Goal: Use online tool/utility: Use online tool/utility

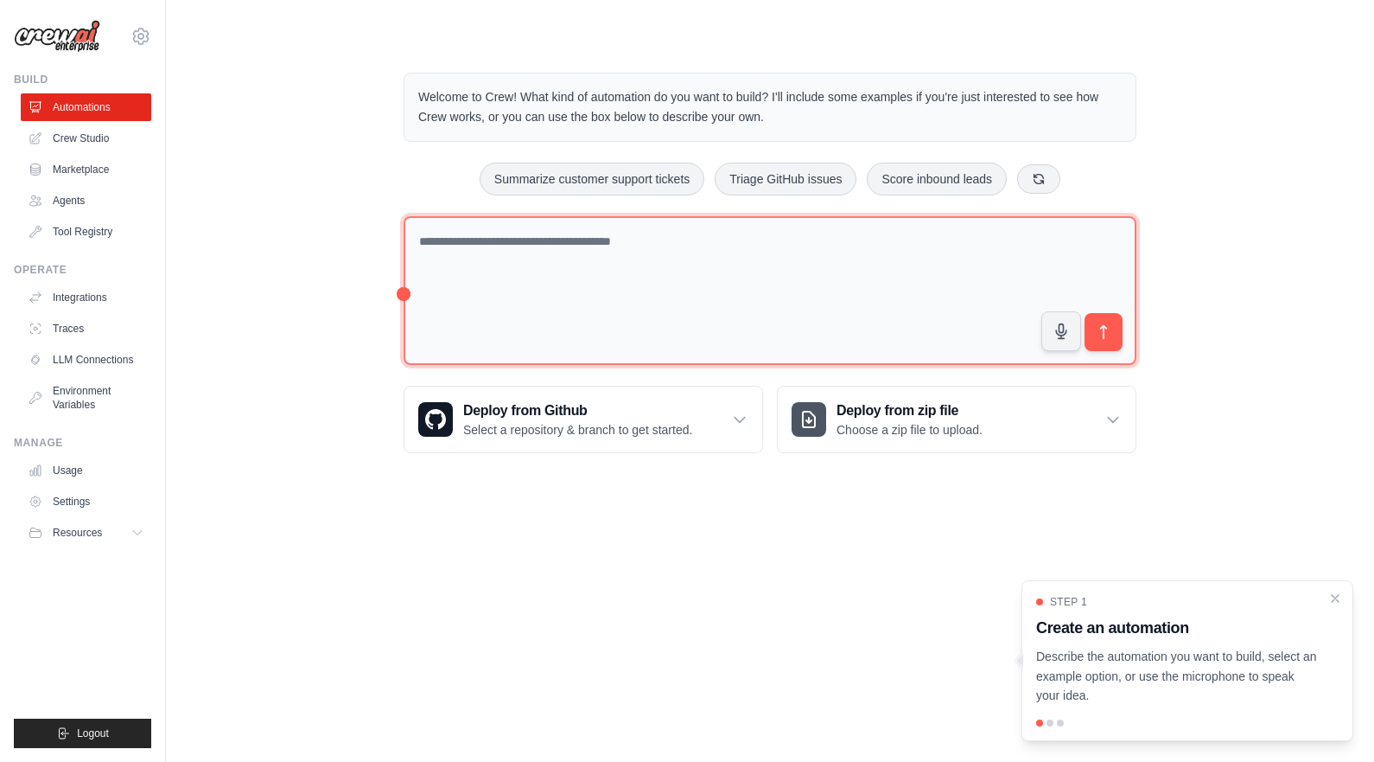
click at [700, 347] on textarea at bounding box center [770, 291] width 733 height 150
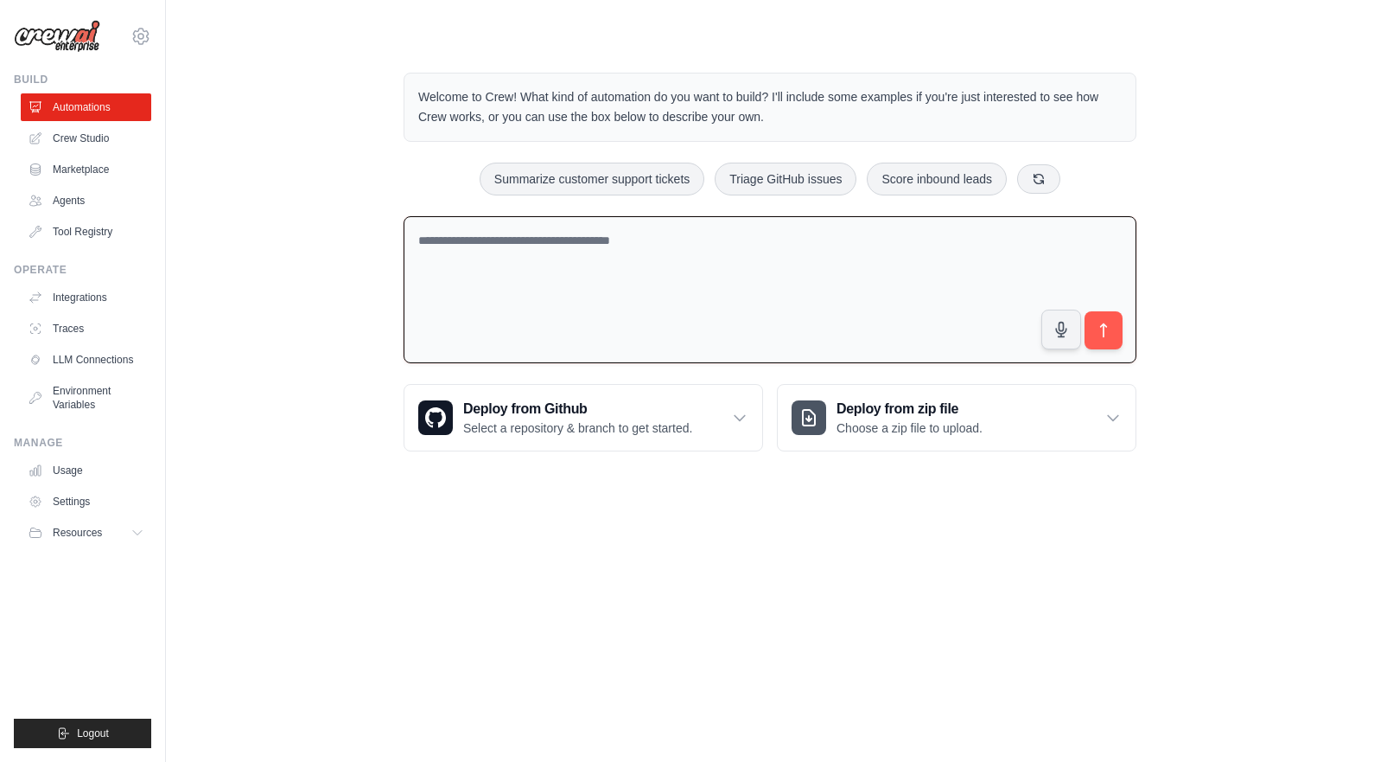
click at [703, 240] on textarea at bounding box center [770, 290] width 733 height 148
click at [1064, 337] on button "button" at bounding box center [1061, 328] width 41 height 41
click at [1106, 329] on icon "submit" at bounding box center [1104, 331] width 18 height 18
click at [1077, 337] on button "button" at bounding box center [1061, 328] width 41 height 41
type textarea "**********"
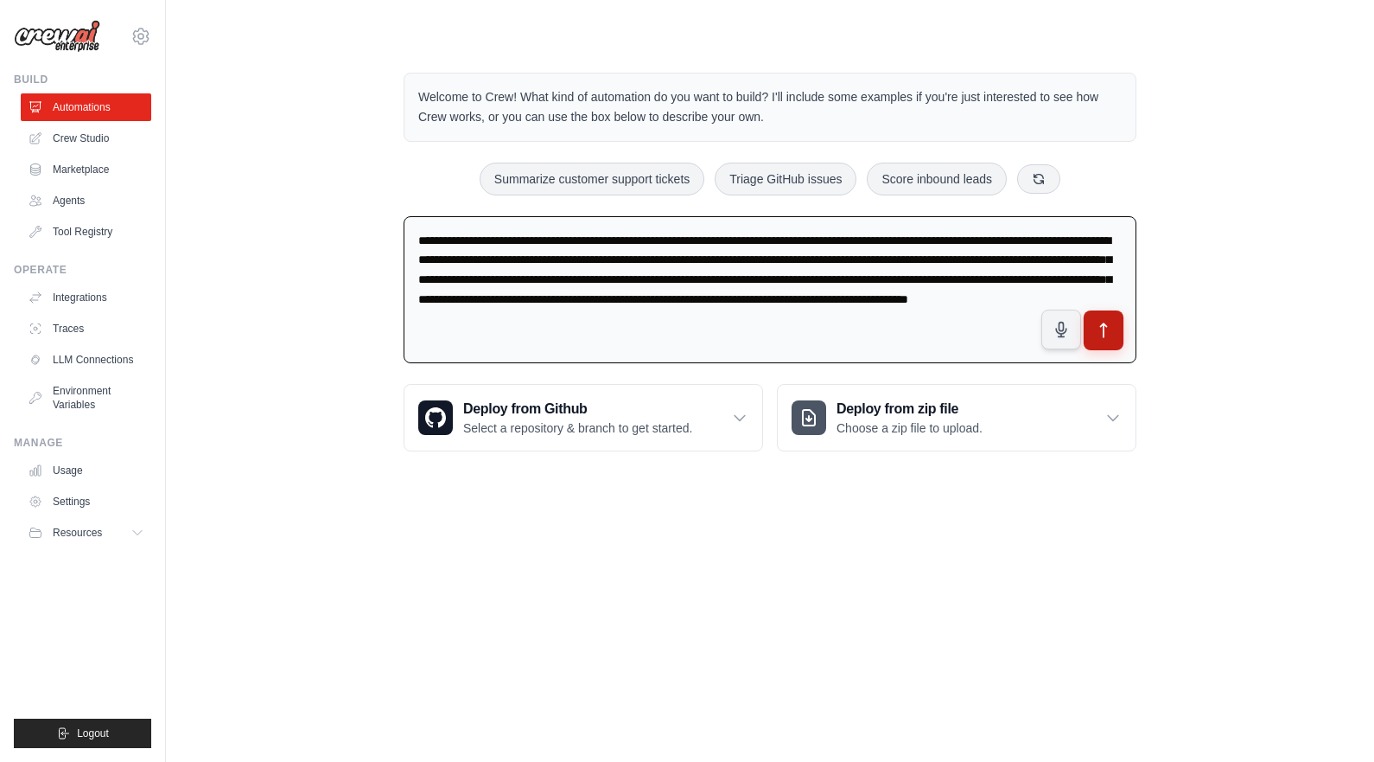
click at [1106, 334] on icon "submit" at bounding box center [1104, 331] width 18 height 18
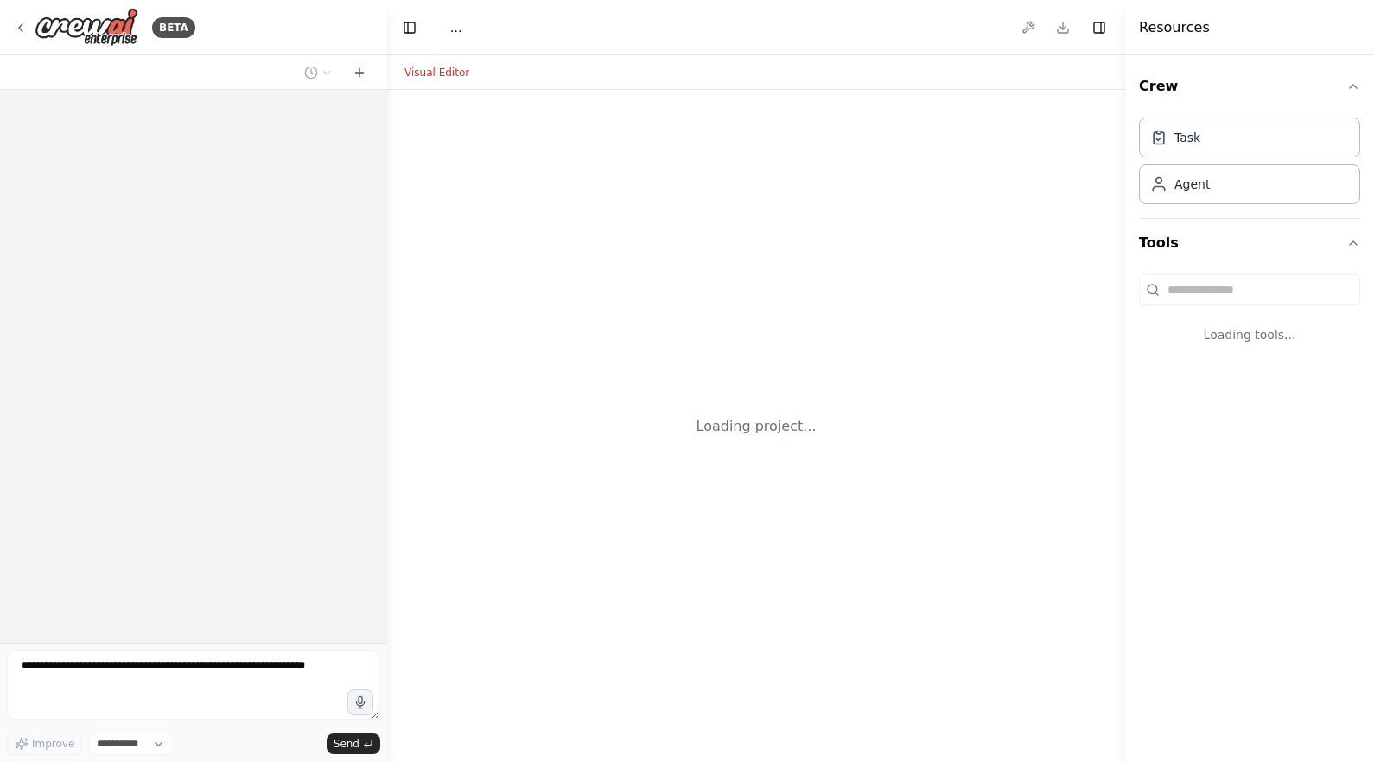
select select "****"
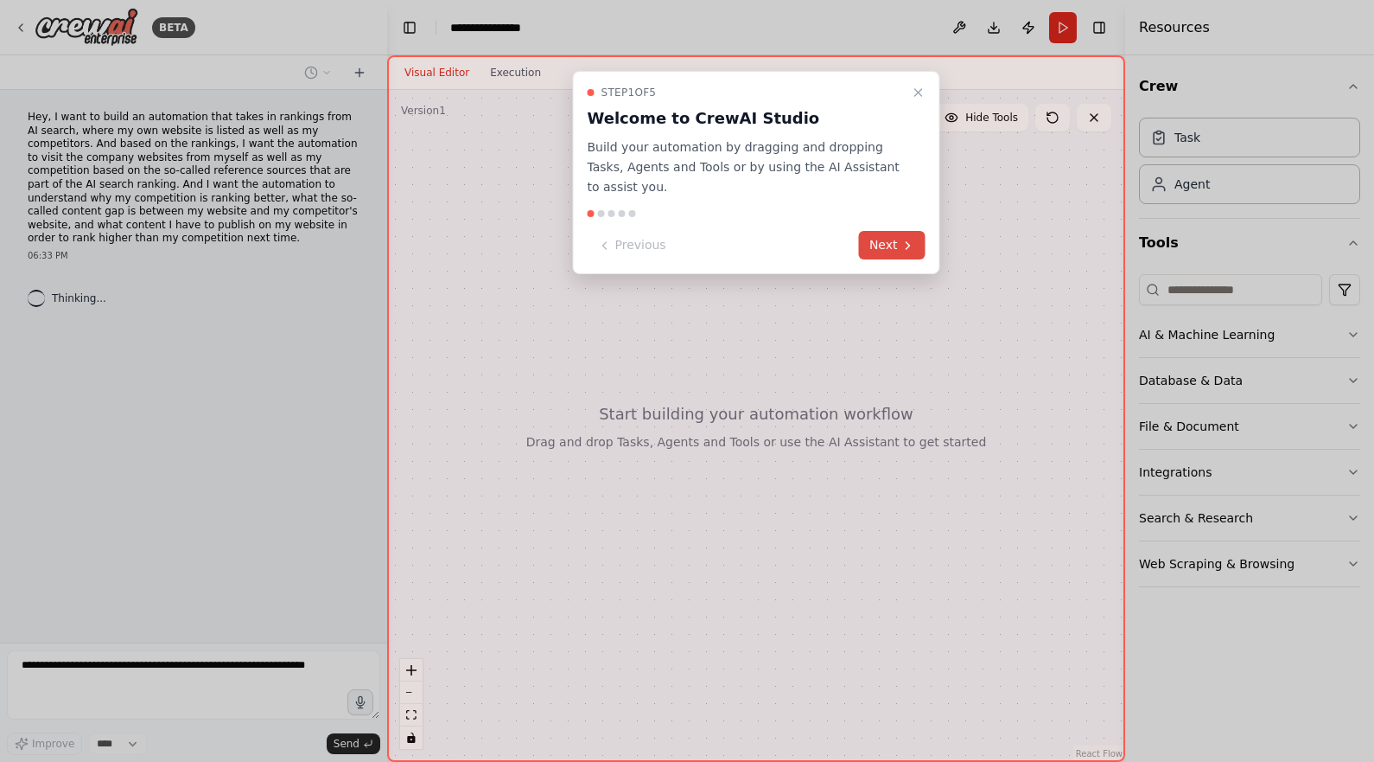
click at [900, 249] on button "Next" at bounding box center [892, 245] width 67 height 29
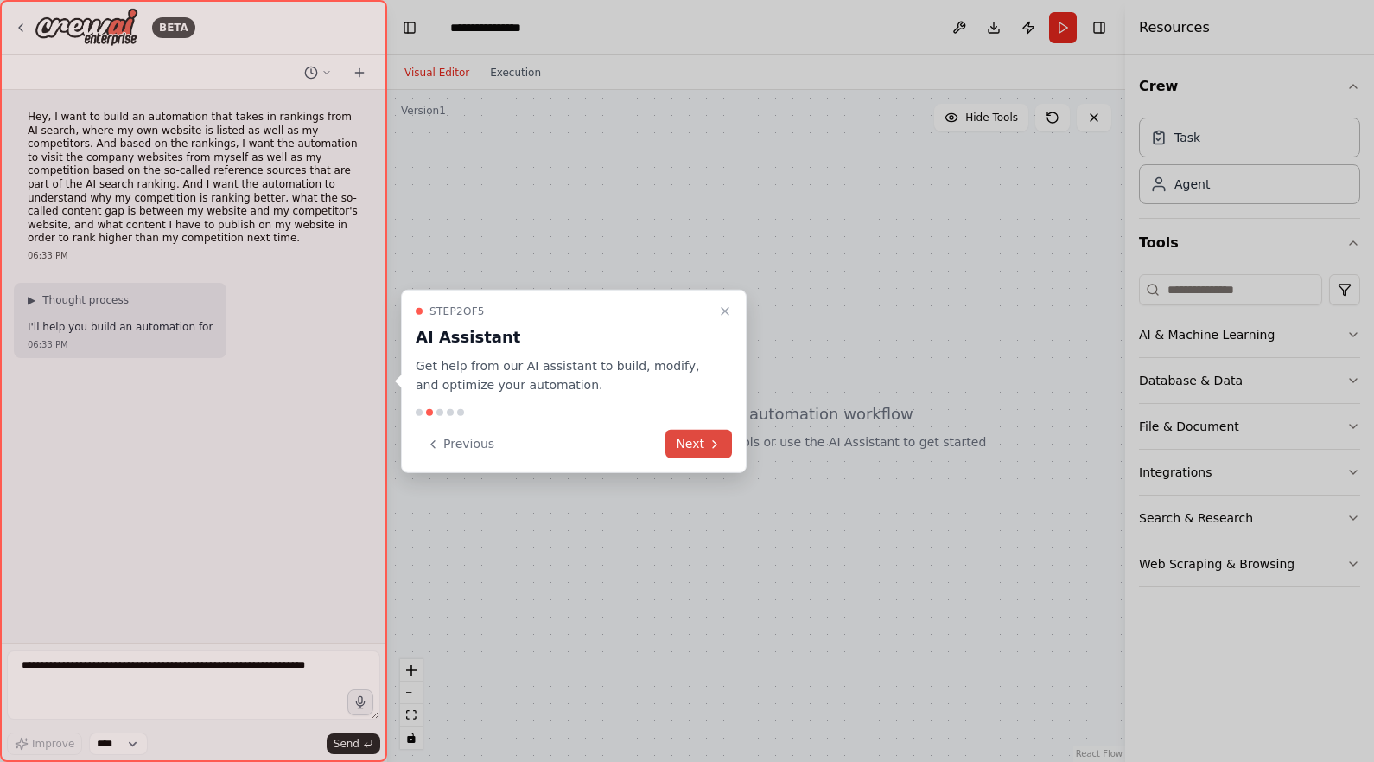
click at [713, 449] on icon at bounding box center [715, 444] width 14 height 14
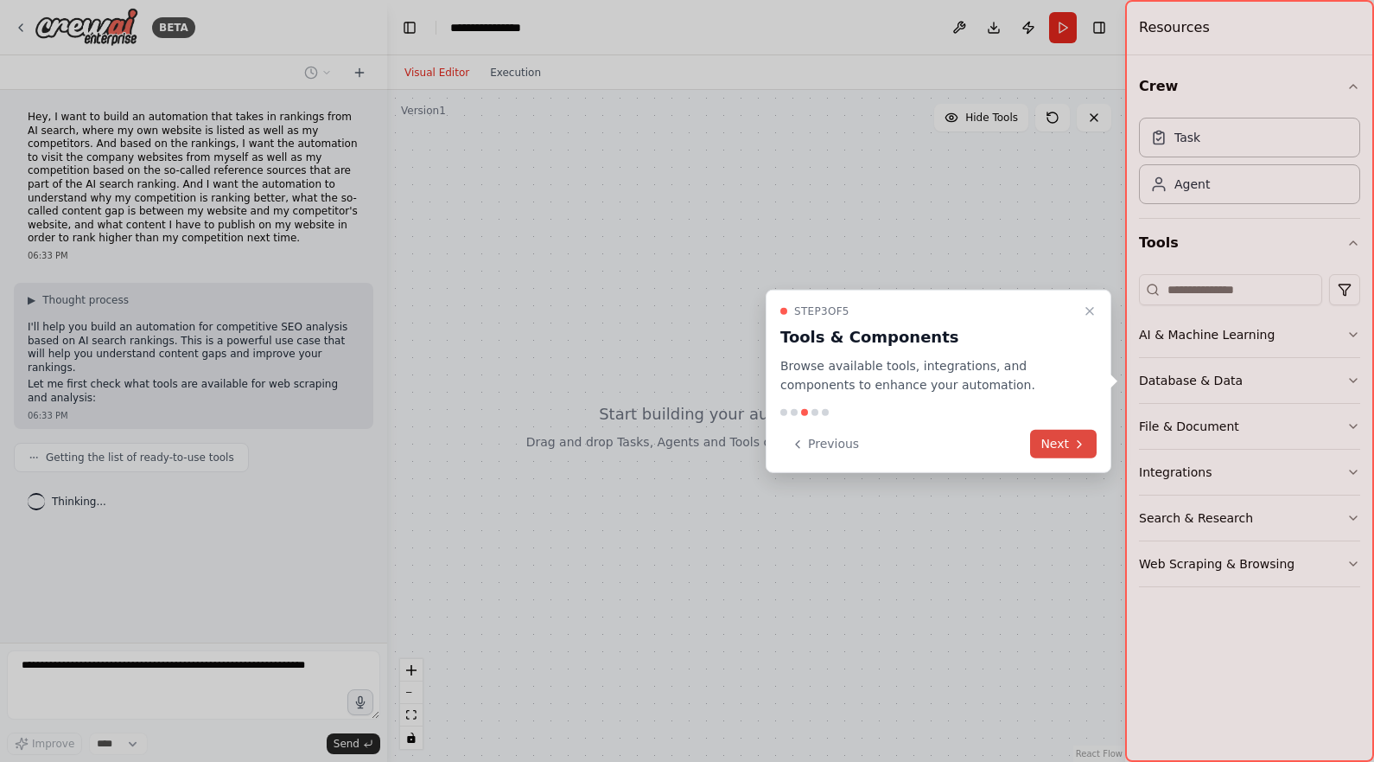
click at [1059, 444] on button "Next" at bounding box center [1063, 444] width 67 height 29
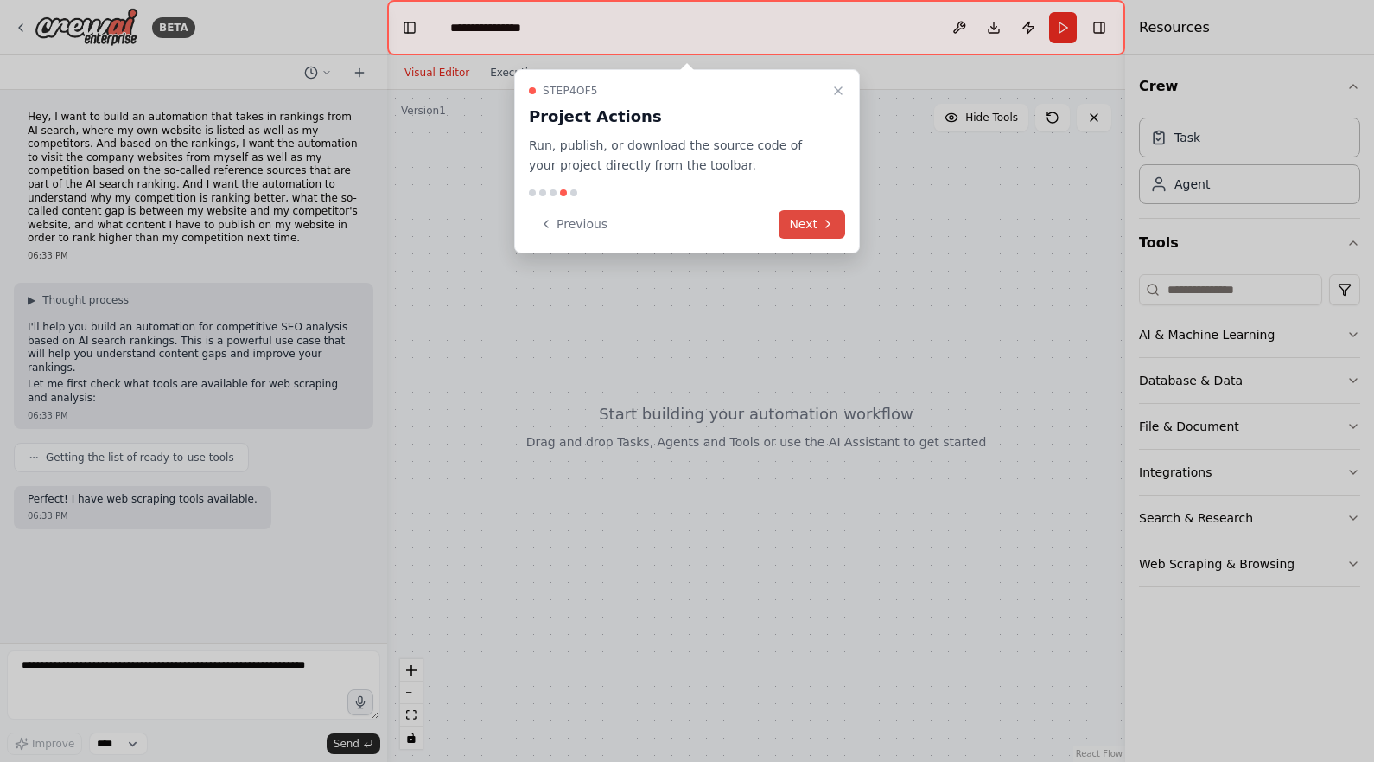
click at [816, 226] on button "Next" at bounding box center [812, 224] width 67 height 29
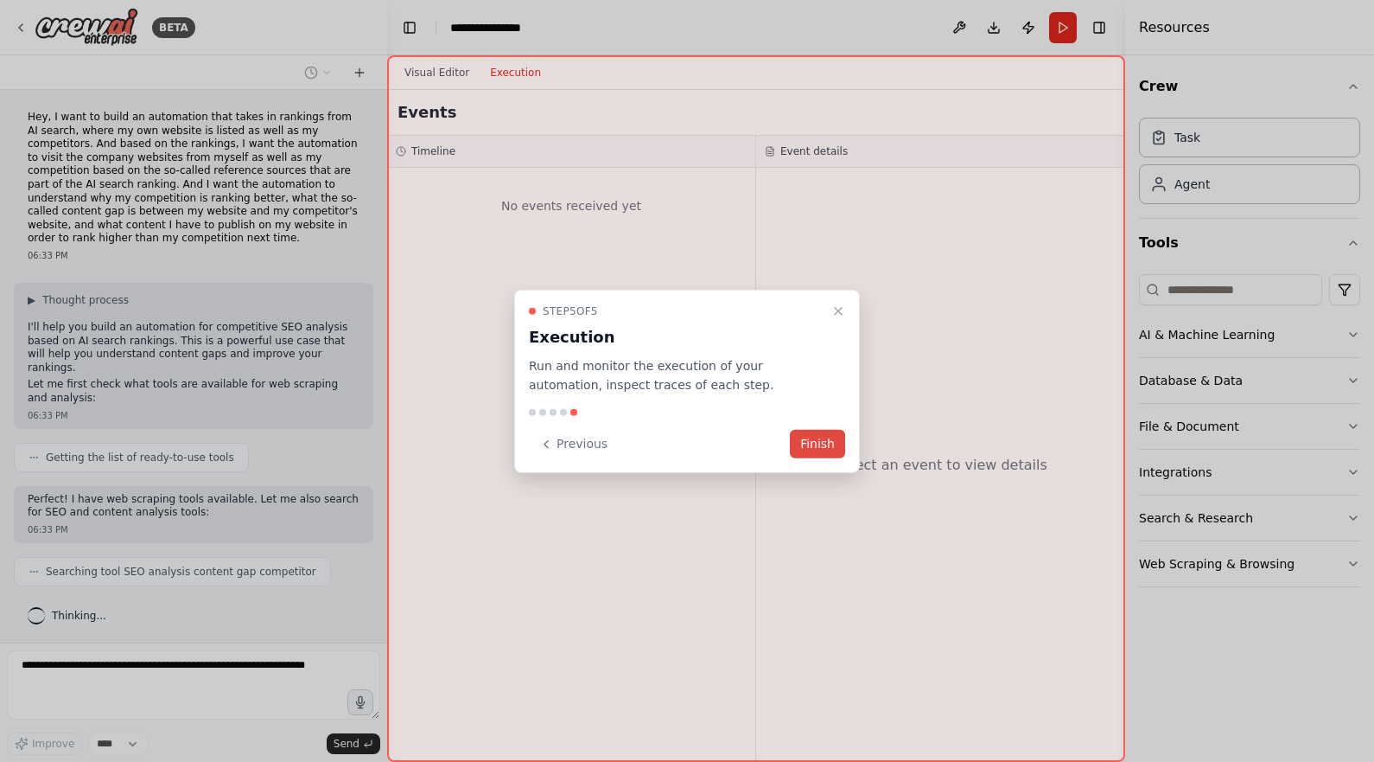
click at [813, 452] on button "Finish" at bounding box center [817, 444] width 55 height 29
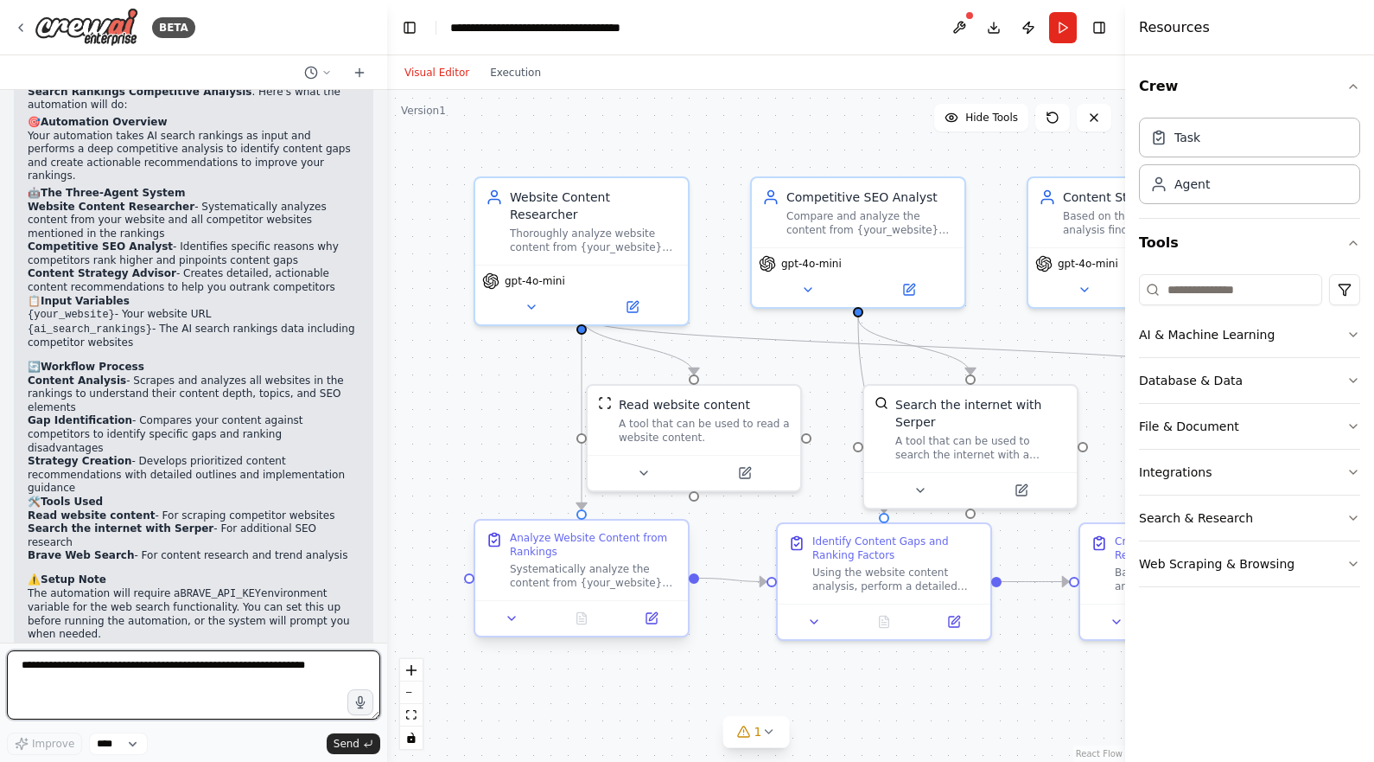
scroll to position [1360, 0]
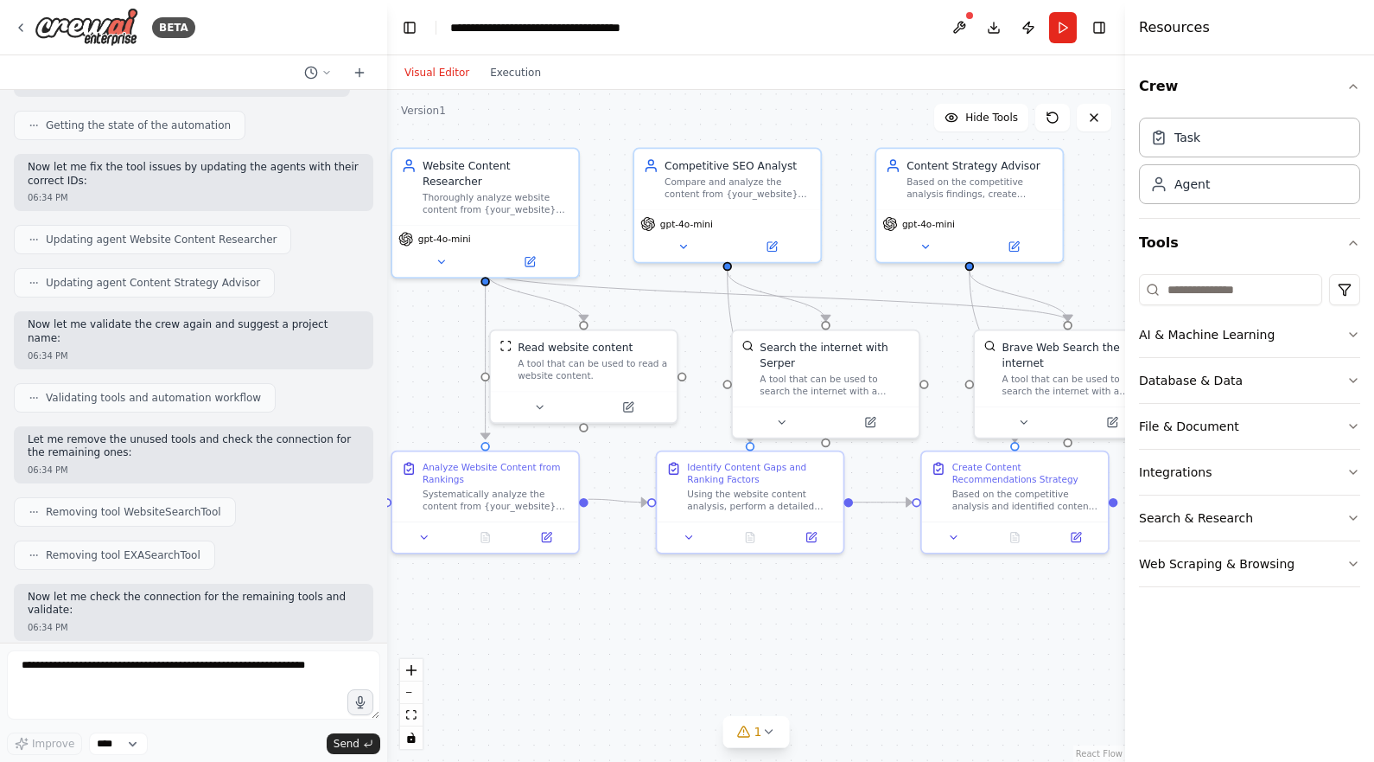
drag, startPoint x: 859, startPoint y: 666, endPoint x: 738, endPoint y: 634, distance: 125.2
click at [738, 634] on div ".deletable-edge-delete-btn { width: 20px; height: 20px; border: 0px solid #ffff…" at bounding box center [756, 426] width 738 height 672
click at [757, 723] on span "1" at bounding box center [759, 731] width 8 height 17
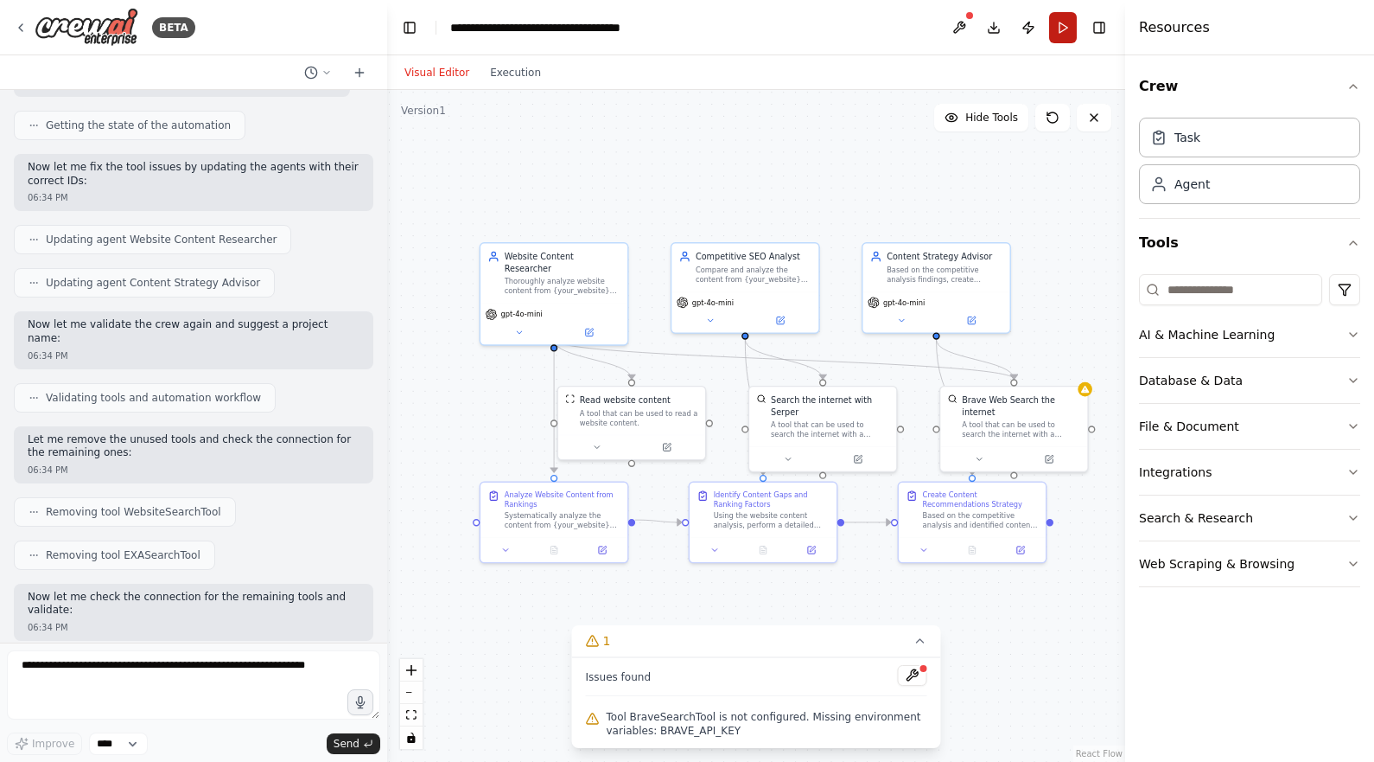
click at [1064, 35] on button "Run" at bounding box center [1063, 27] width 28 height 31
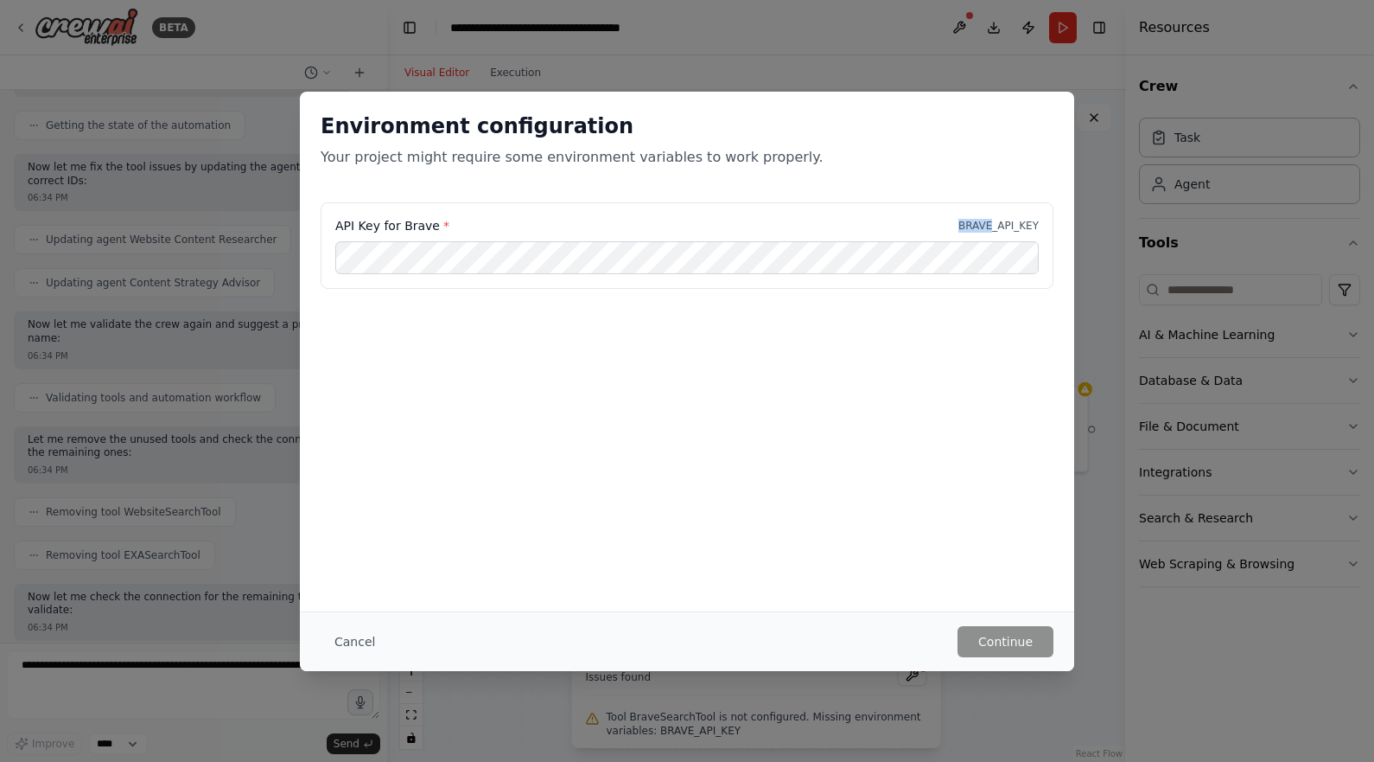
drag, startPoint x: 956, startPoint y: 226, endPoint x: 991, endPoint y: 226, distance: 35.4
click at [991, 226] on div "API Key for Brave * BRAVE_API_KEY" at bounding box center [687, 225] width 704 height 17
copy p "BRAVE"
click at [1029, 634] on button "Continue" at bounding box center [1006, 641] width 96 height 31
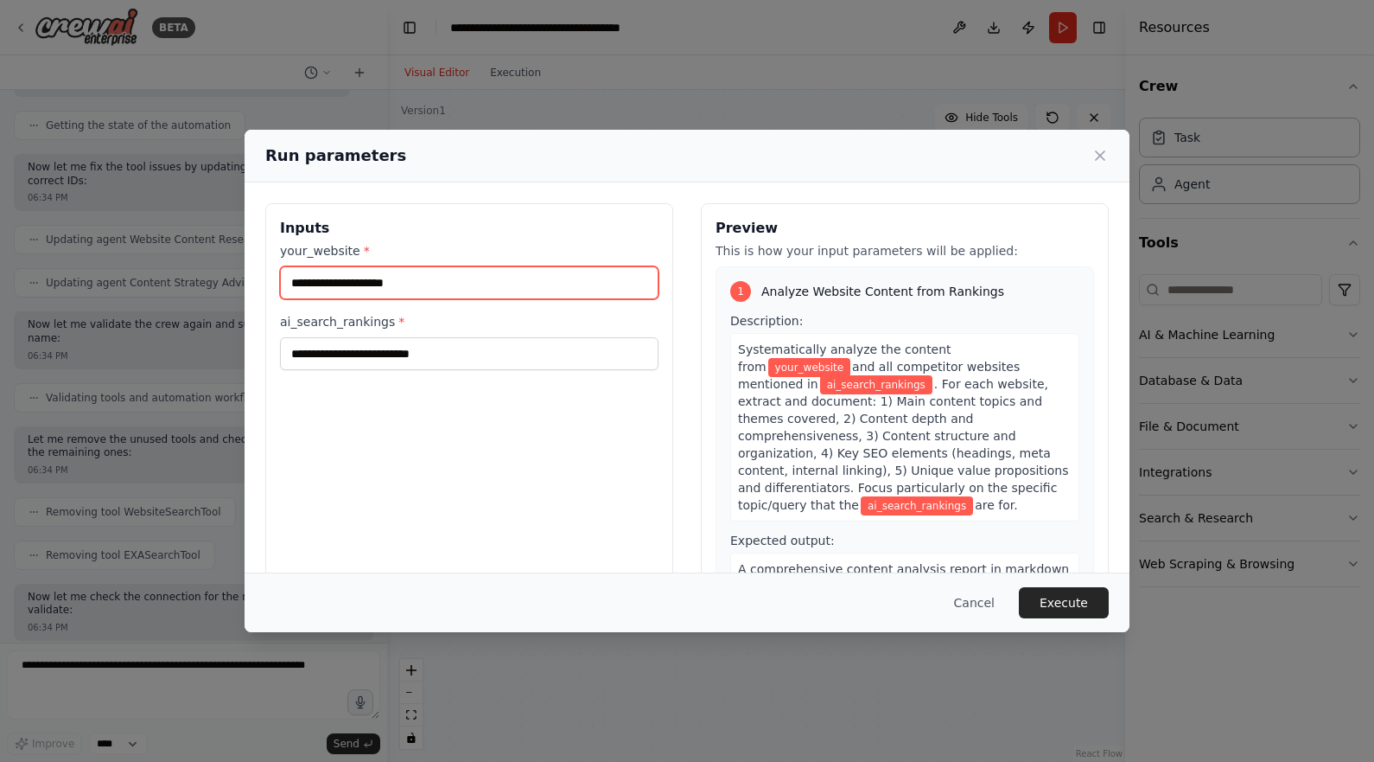
click at [515, 289] on input "your_website *" at bounding box center [469, 282] width 379 height 33
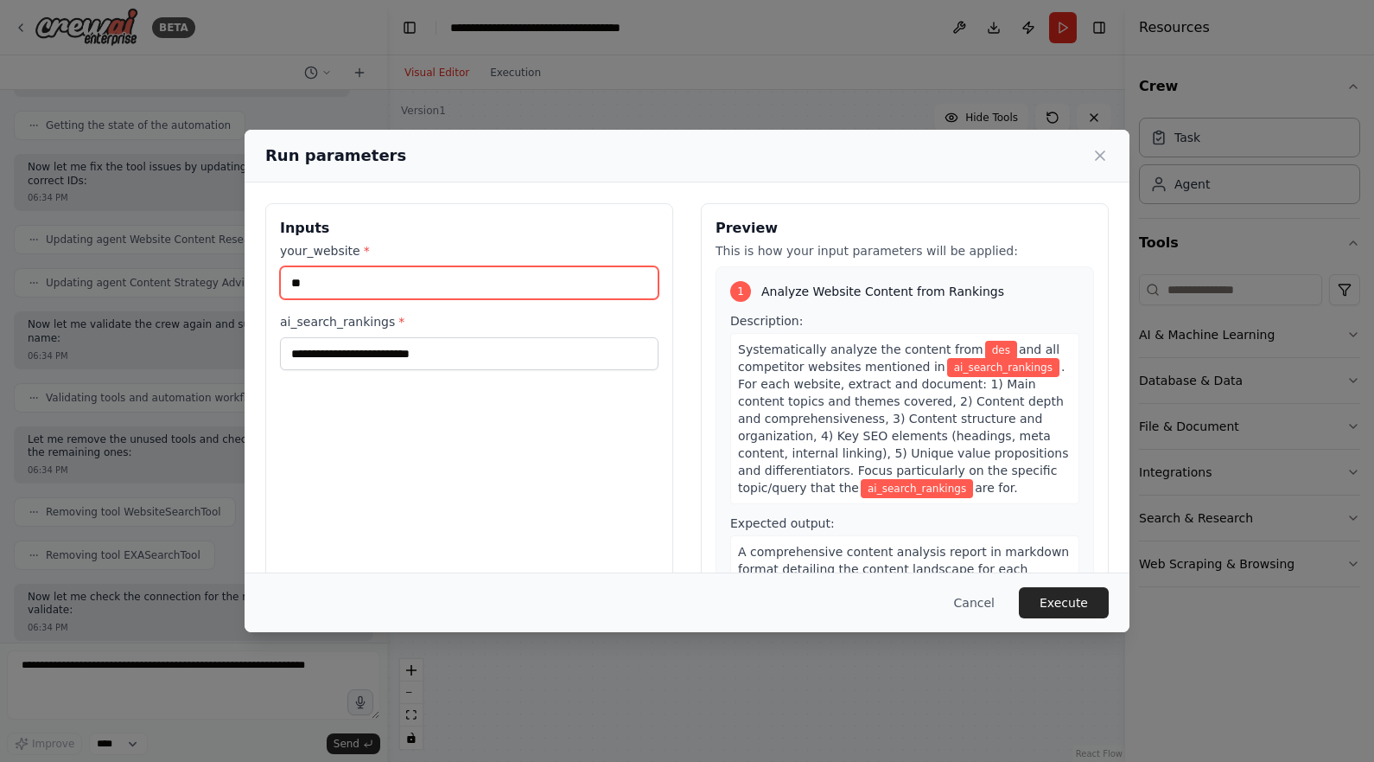
type input "*"
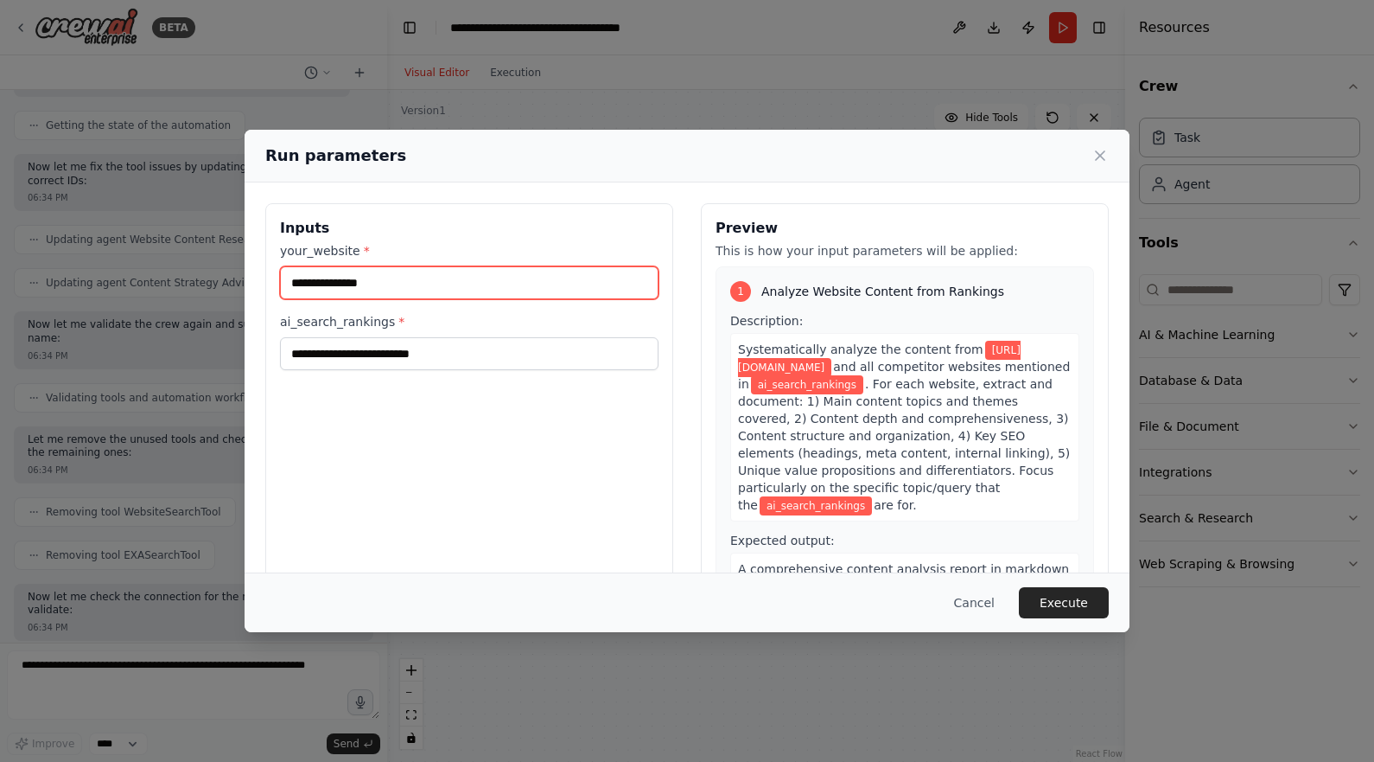
type input "**********"
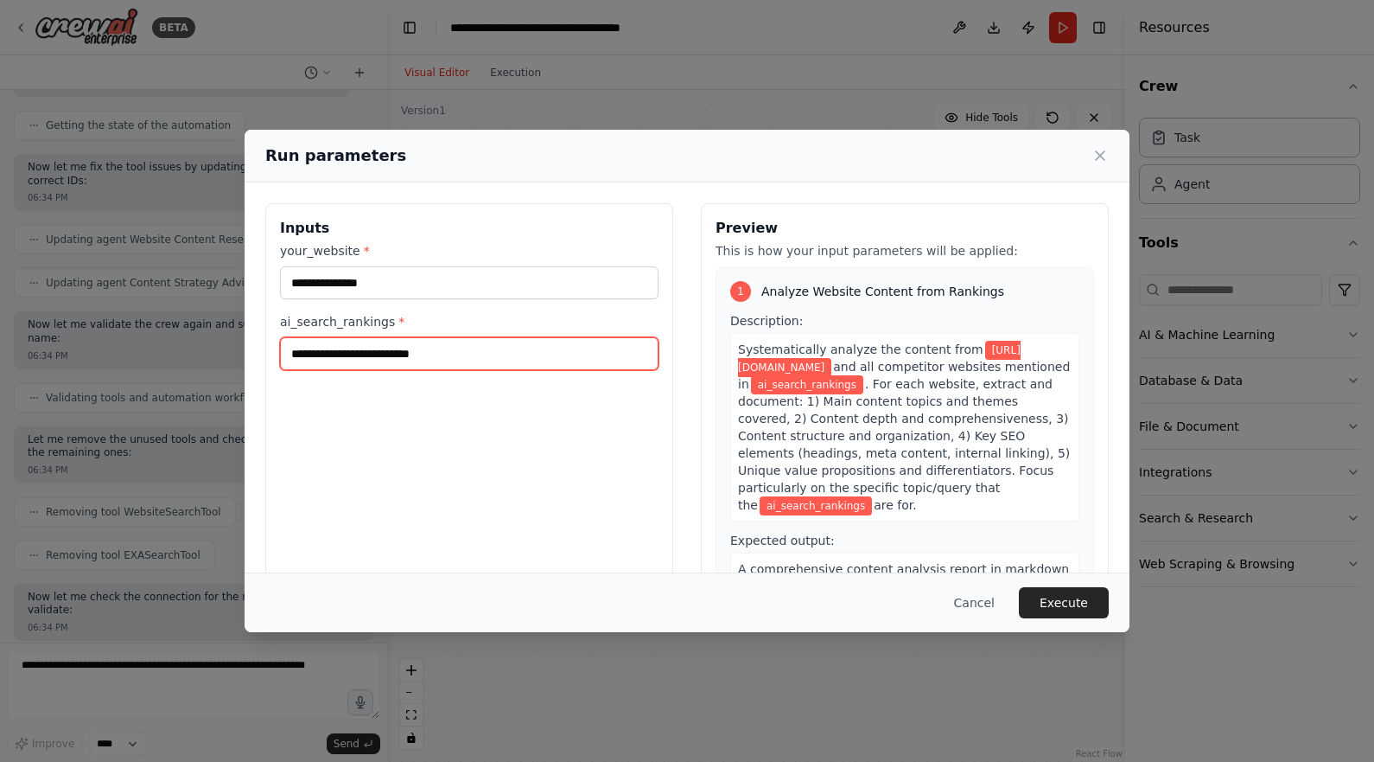
click at [536, 355] on input "ai_search_rankings *" at bounding box center [469, 353] width 379 height 33
paste input "**********"
type input "**********"
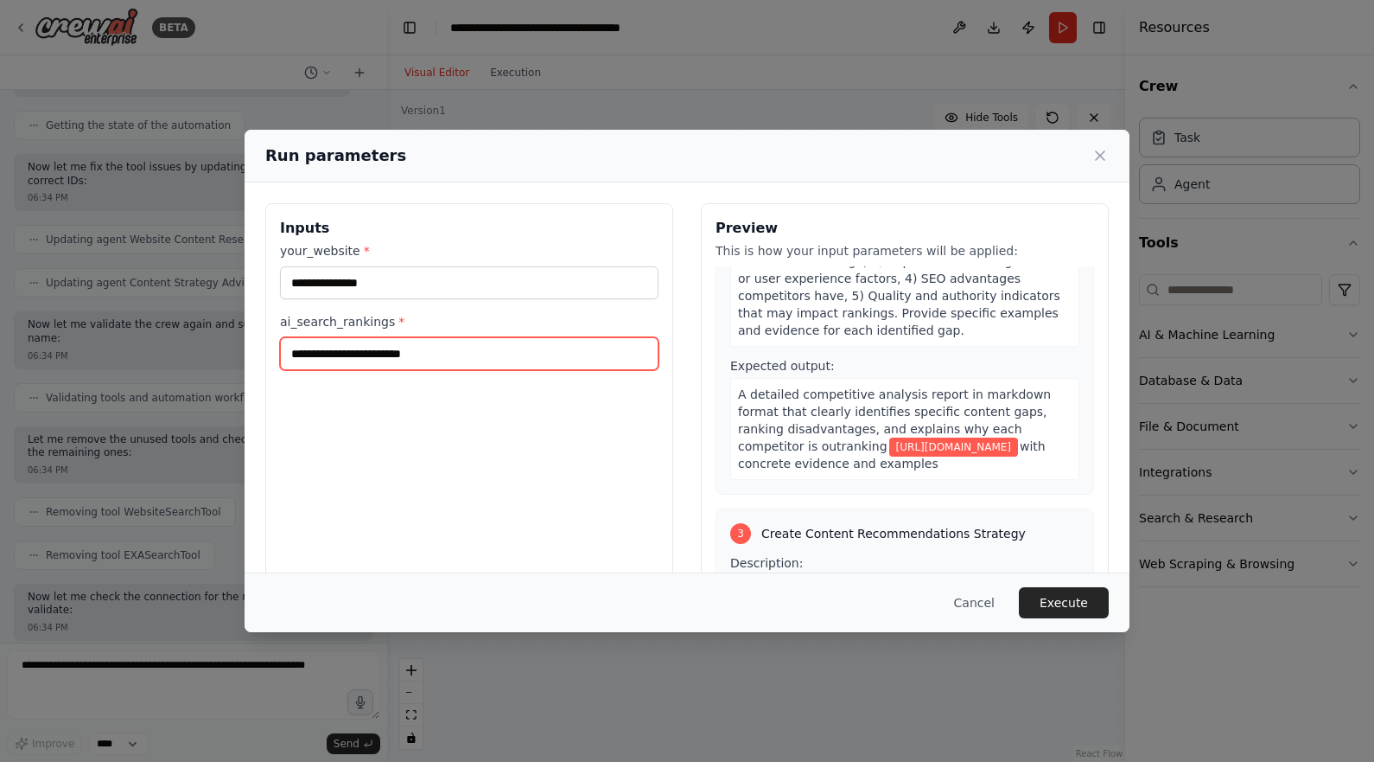
scroll to position [615, 0]
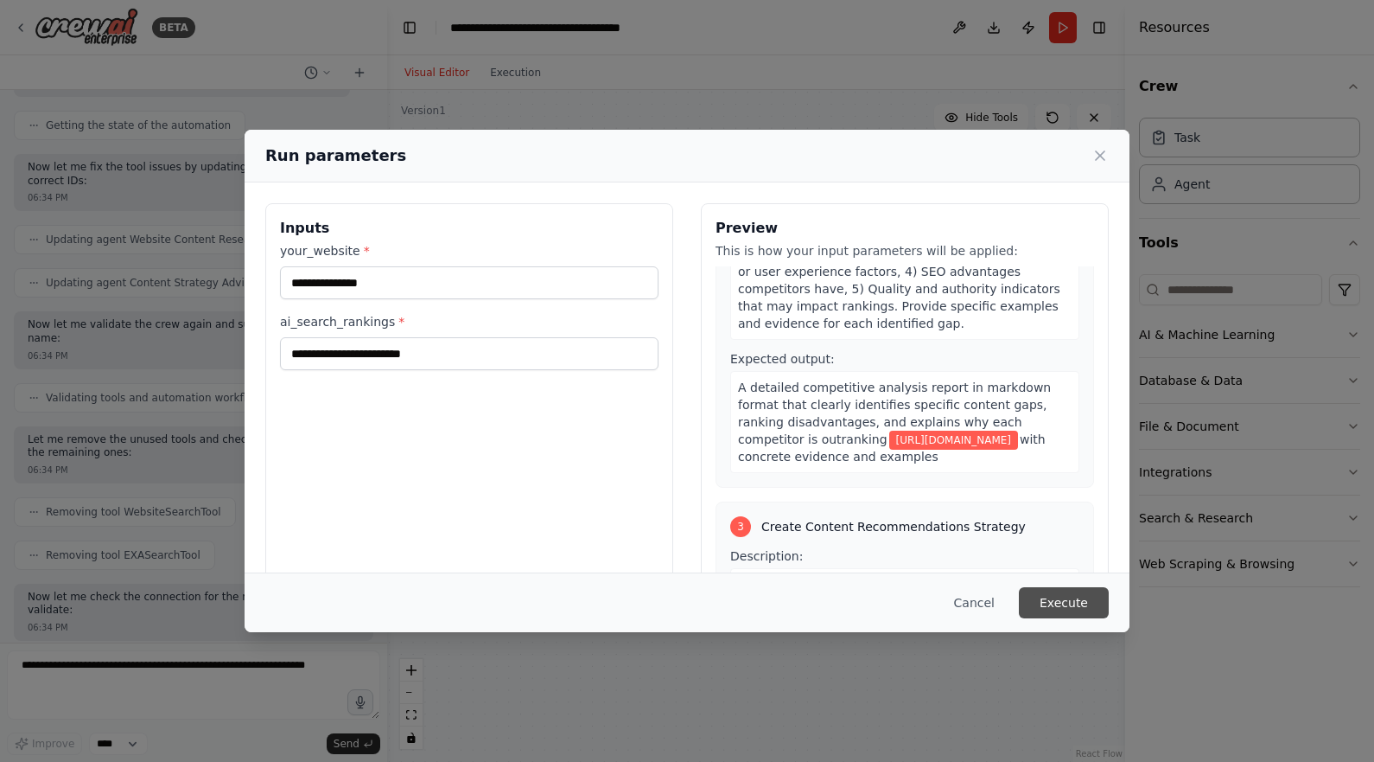
click at [1069, 602] on button "Execute" at bounding box center [1064, 602] width 90 height 31
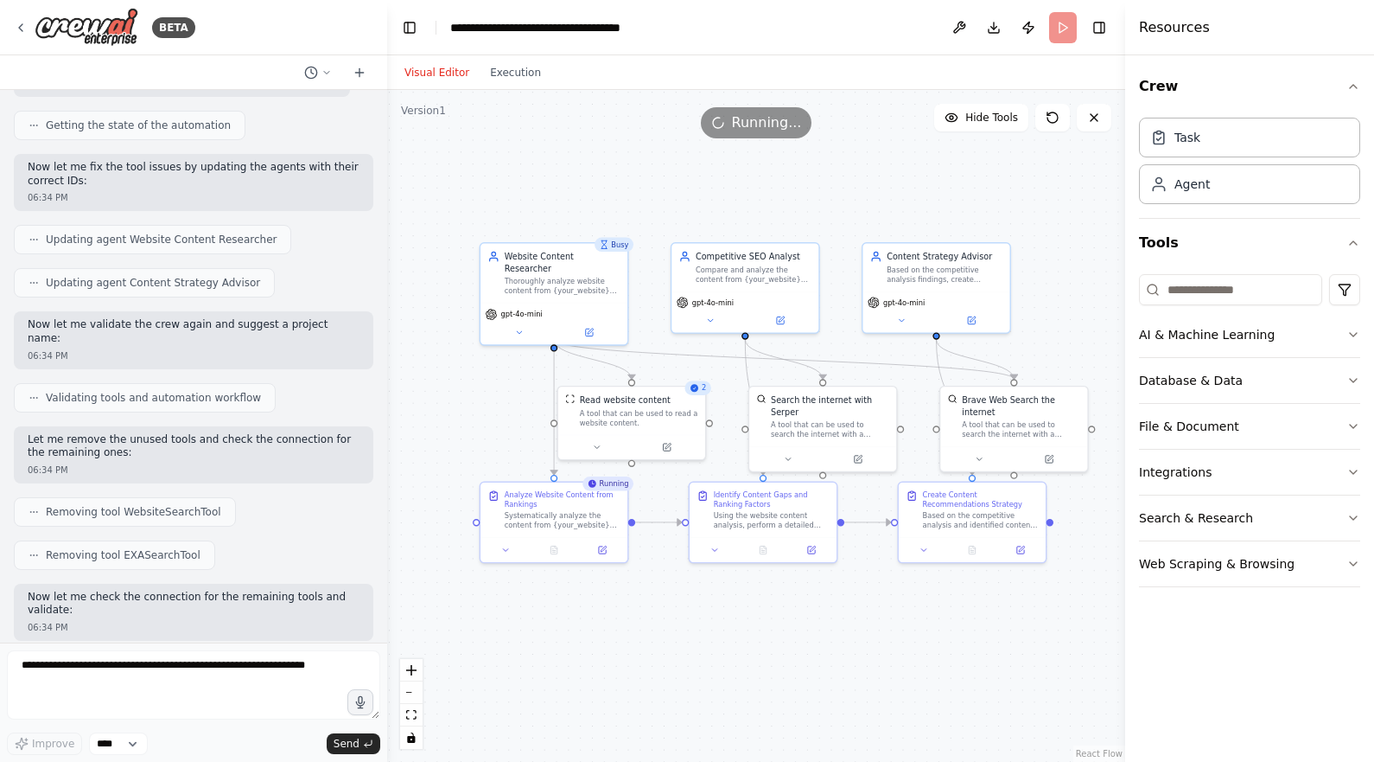
click at [736, 652] on div ".deletable-edge-delete-btn { width: 20px; height: 20px; border: 0px solid #ffff…" at bounding box center [756, 426] width 738 height 672
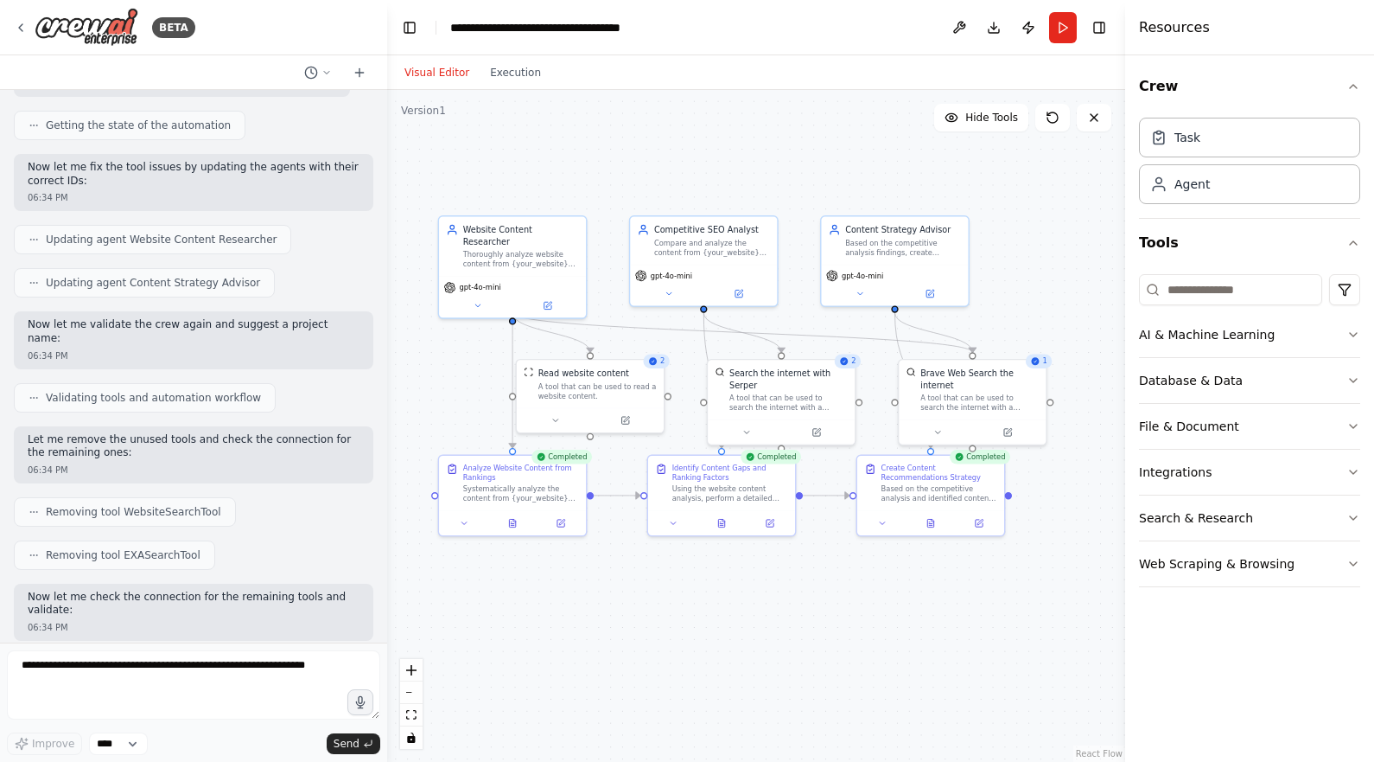
drag, startPoint x: 755, startPoint y: 672, endPoint x: 713, endPoint y: 645, distance: 49.4
click at [713, 645] on div ".deletable-edge-delete-btn { width: 20px; height: 20px; border: 0px solid #ffff…" at bounding box center [756, 426] width 738 height 672
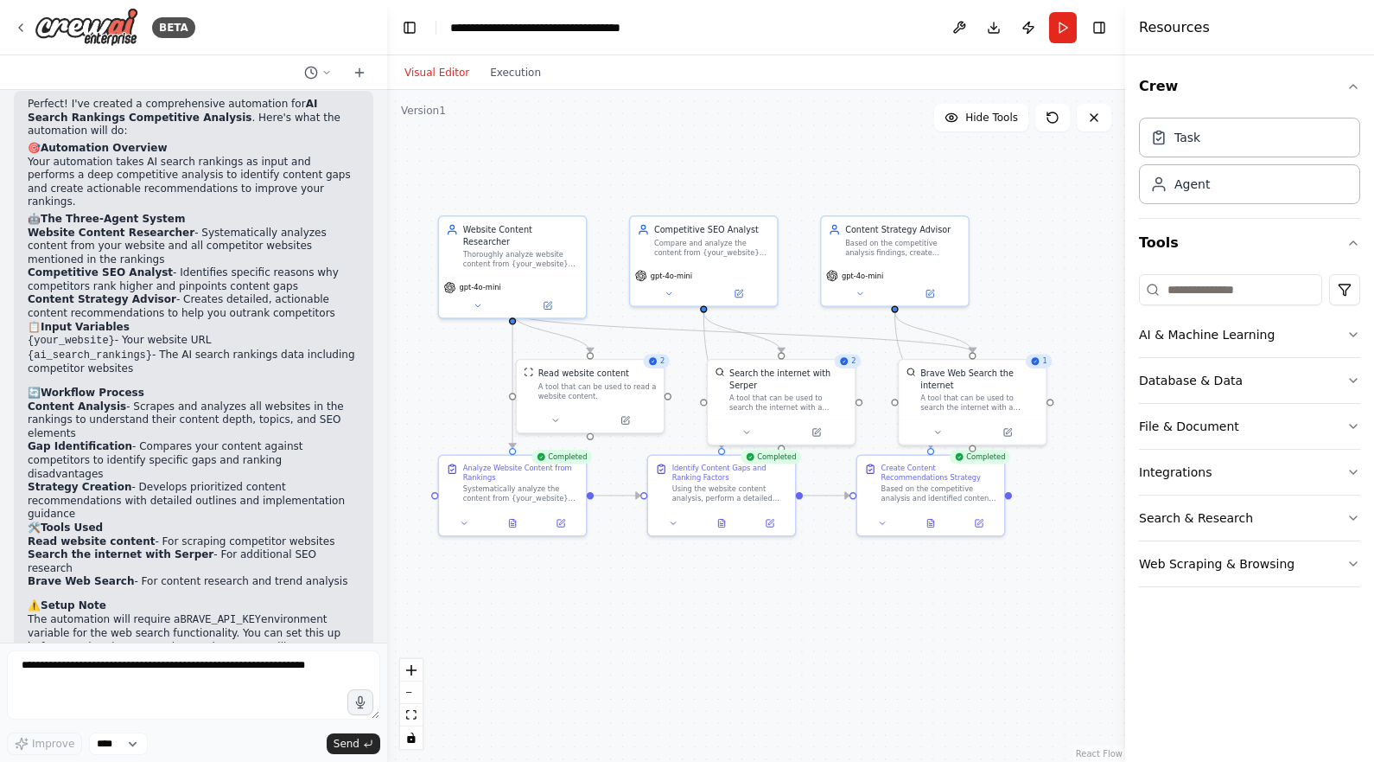
scroll to position [2120, 0]
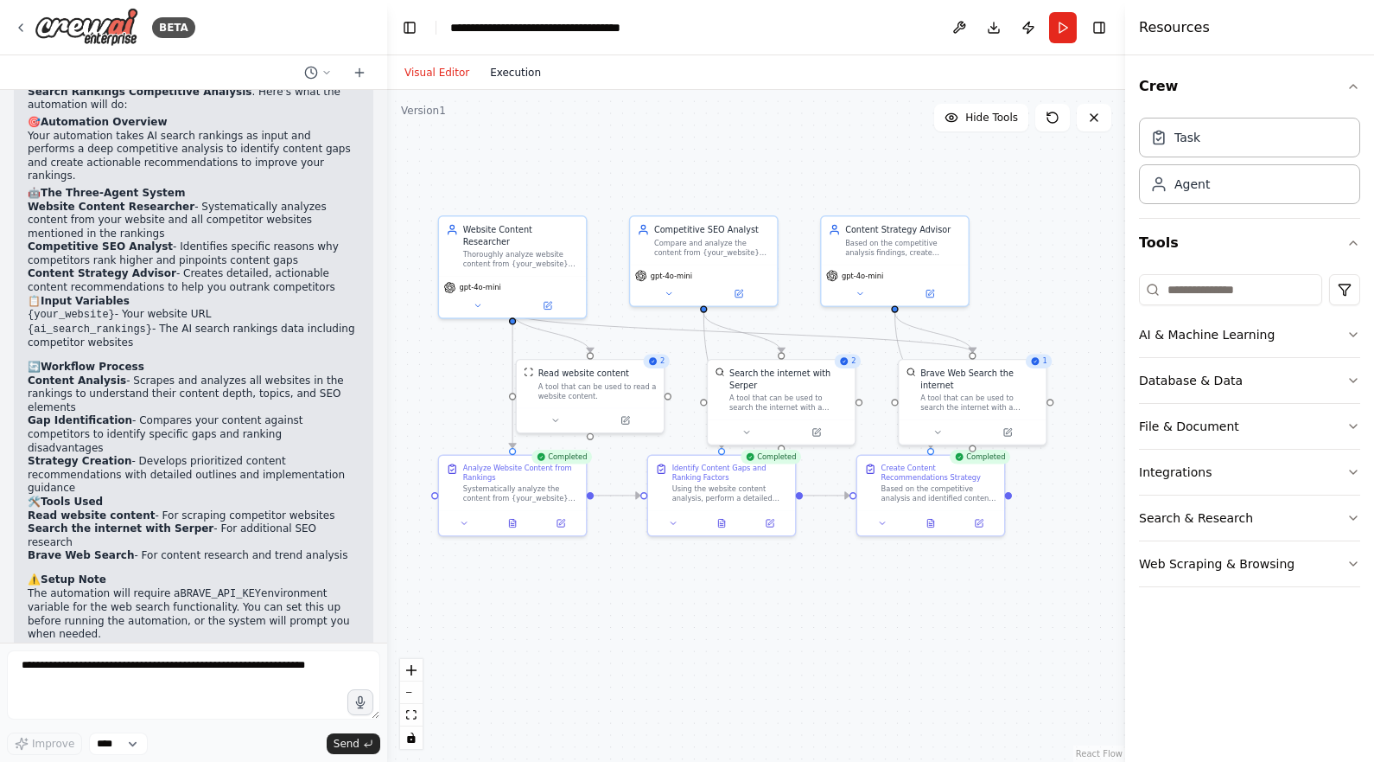
click at [503, 73] on button "Execution" at bounding box center [516, 72] width 72 height 21
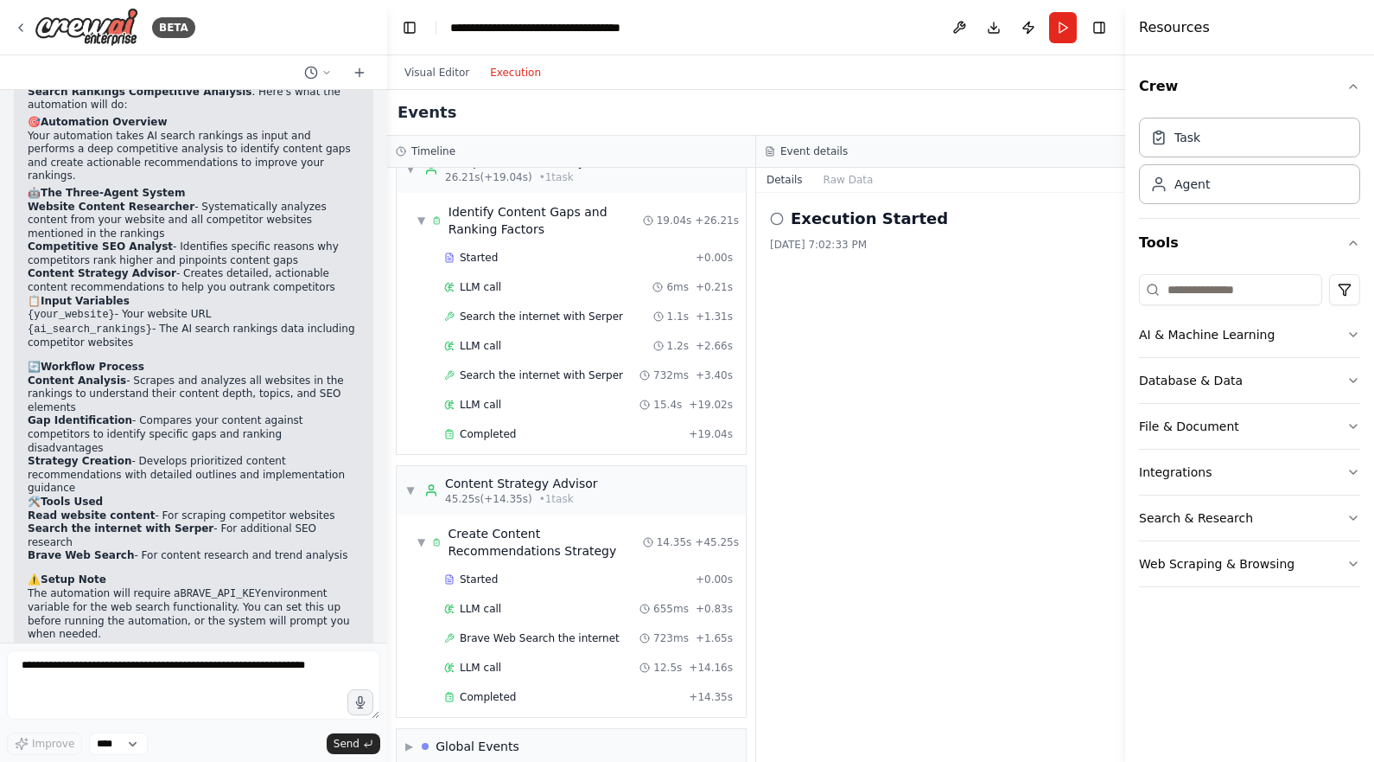
scroll to position [376, 0]
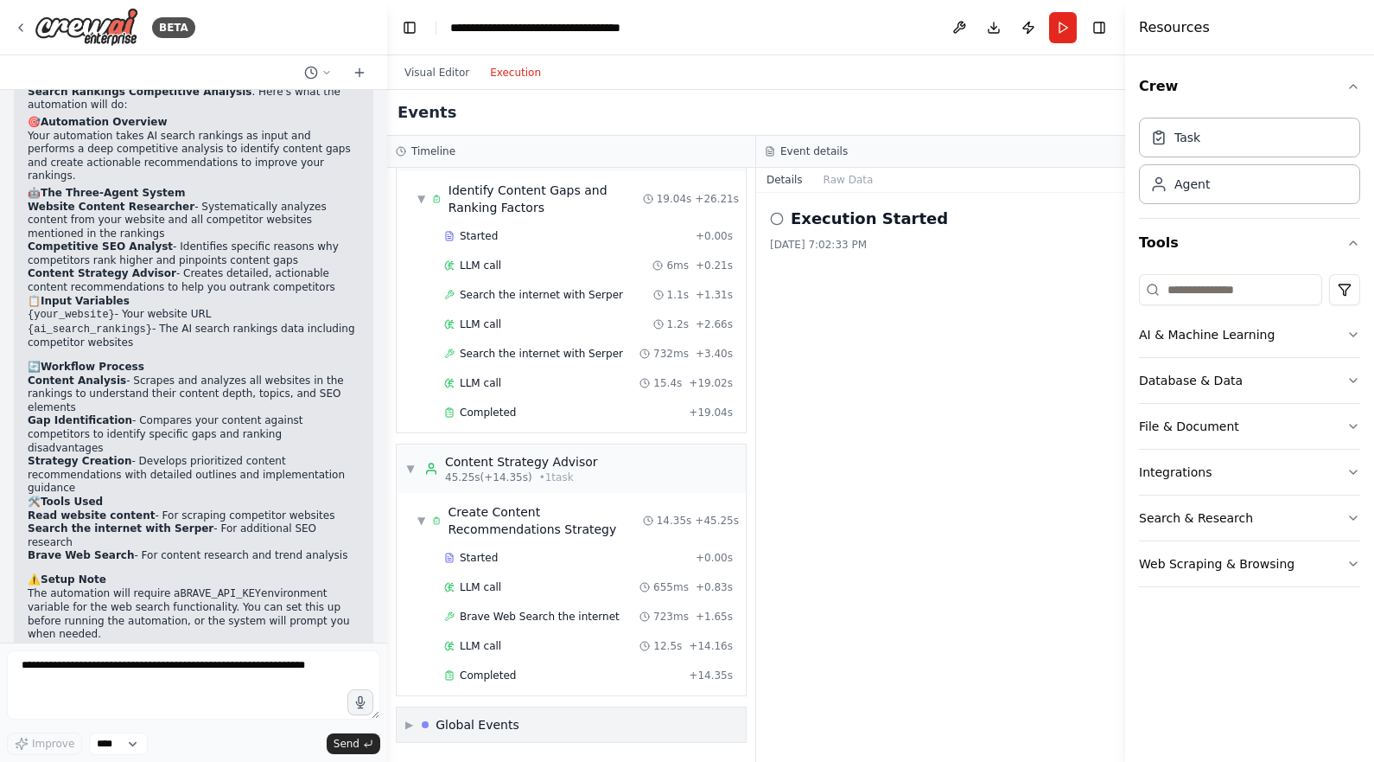
click at [553, 719] on div "▶ Global Events" at bounding box center [571, 724] width 349 height 35
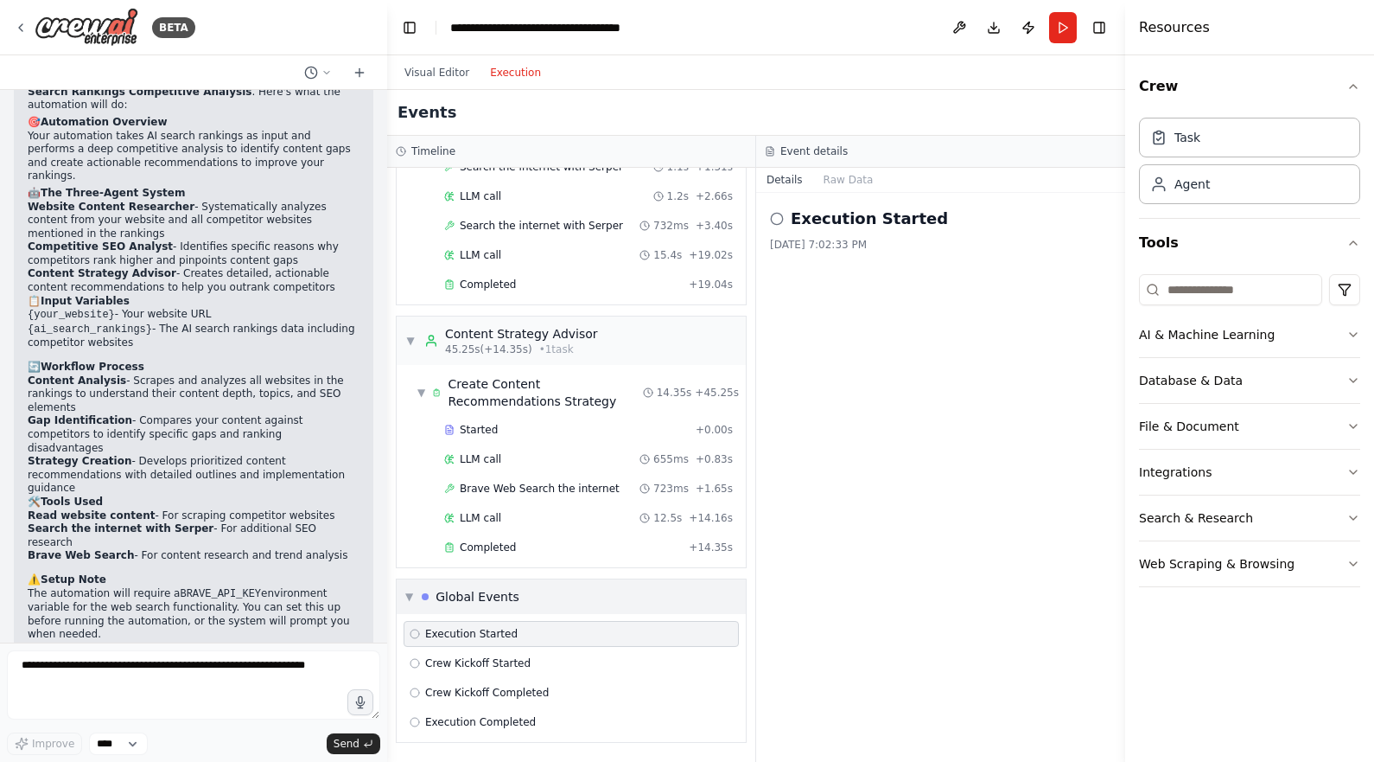
click at [536, 597] on div "▼ Global Events" at bounding box center [571, 596] width 349 height 35
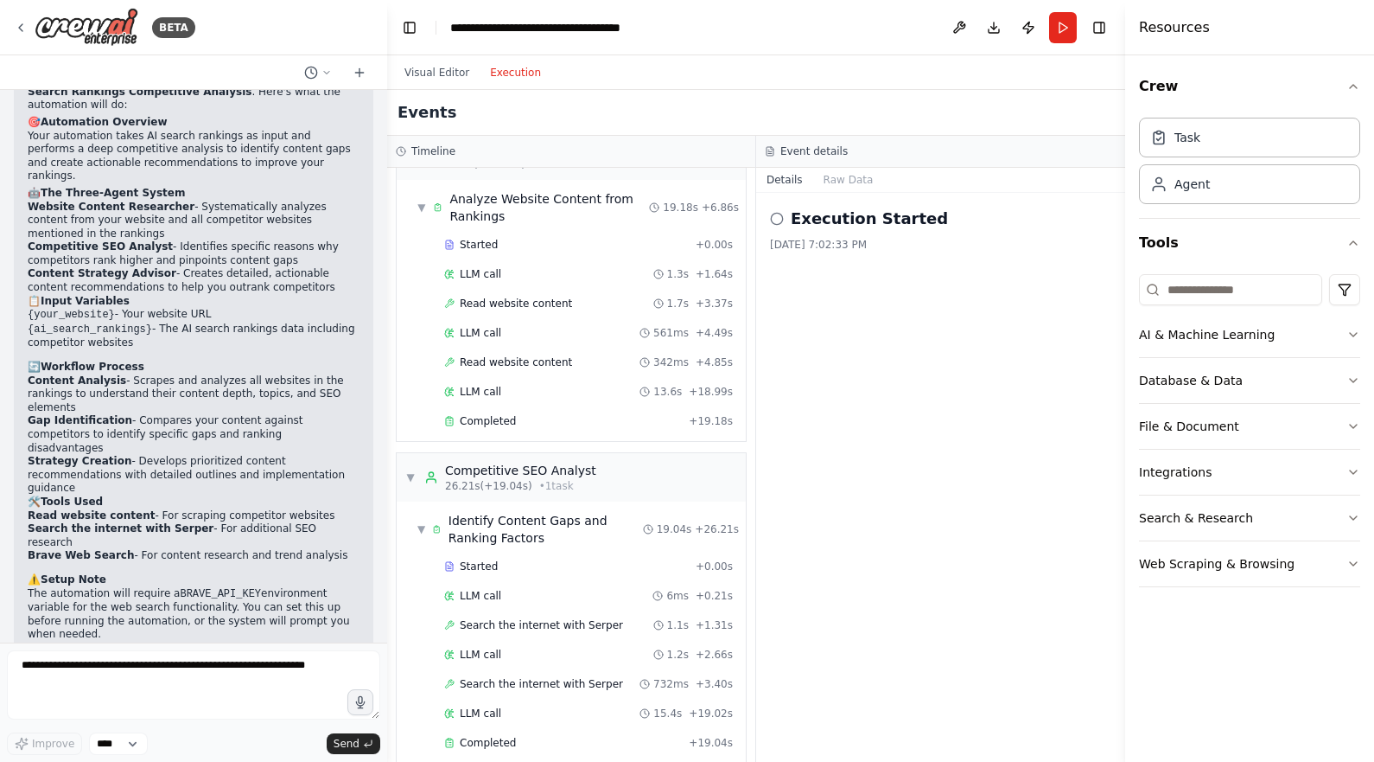
scroll to position [0, 0]
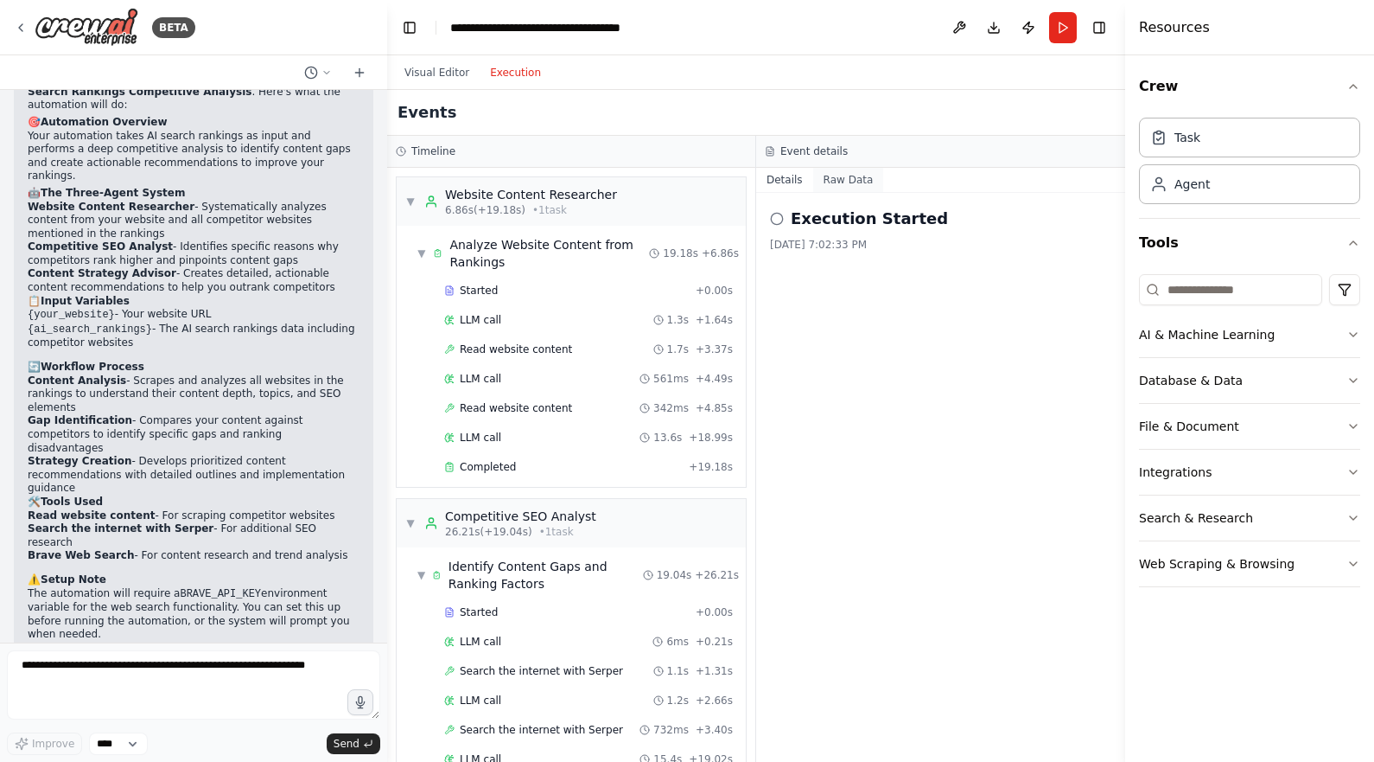
click at [832, 186] on button "Raw Data" at bounding box center [848, 180] width 71 height 24
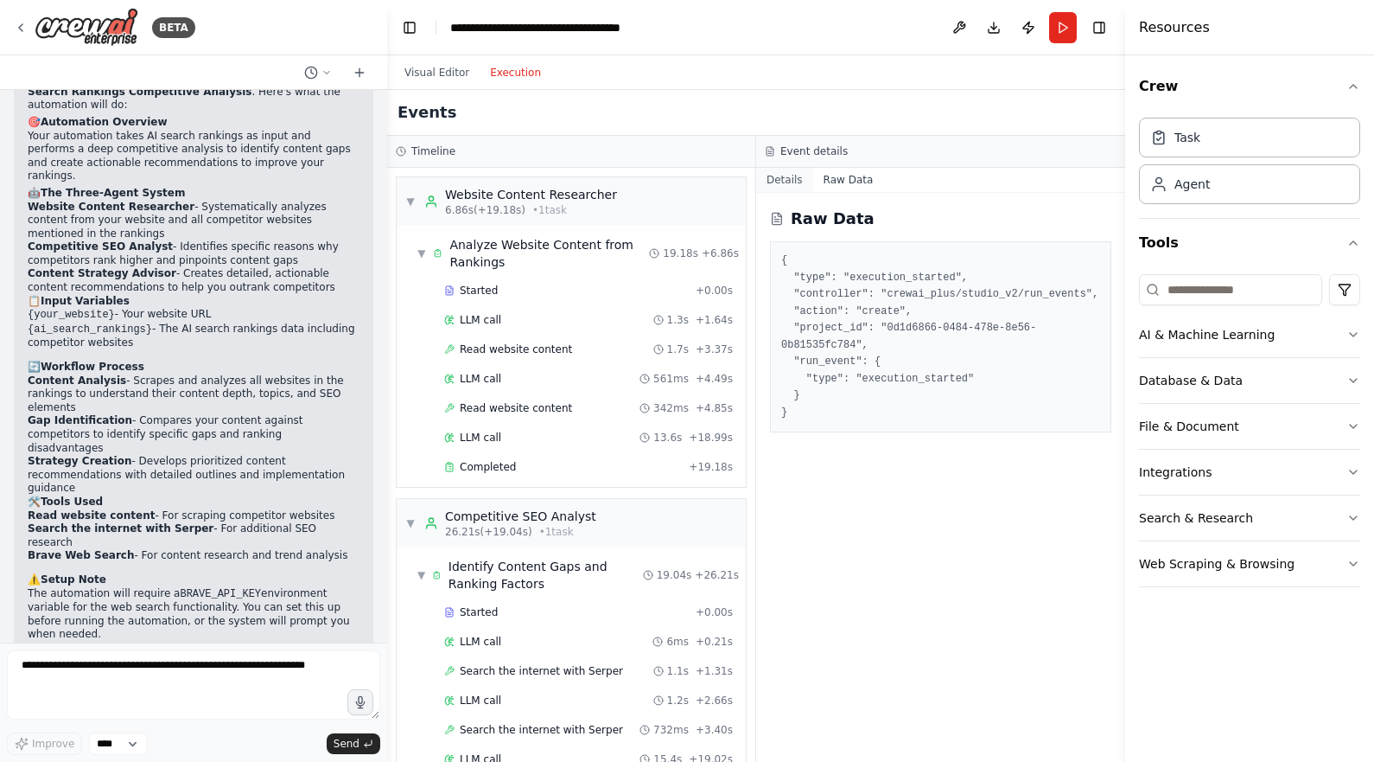
click at [783, 175] on button "Details" at bounding box center [784, 180] width 57 height 24
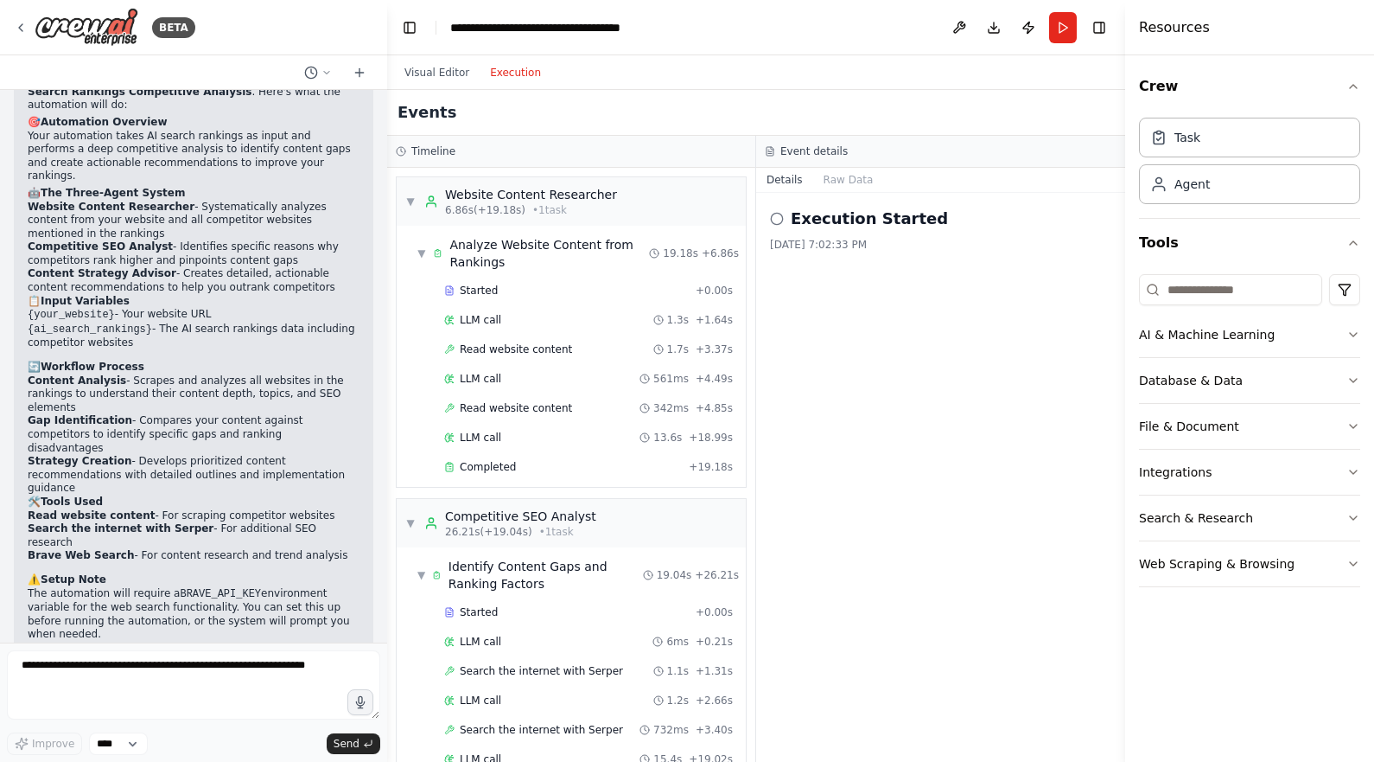
click at [435, 86] on div "Visual Editor Execution" at bounding box center [472, 72] width 157 height 35
click at [439, 67] on button "Visual Editor" at bounding box center [437, 72] width 86 height 21
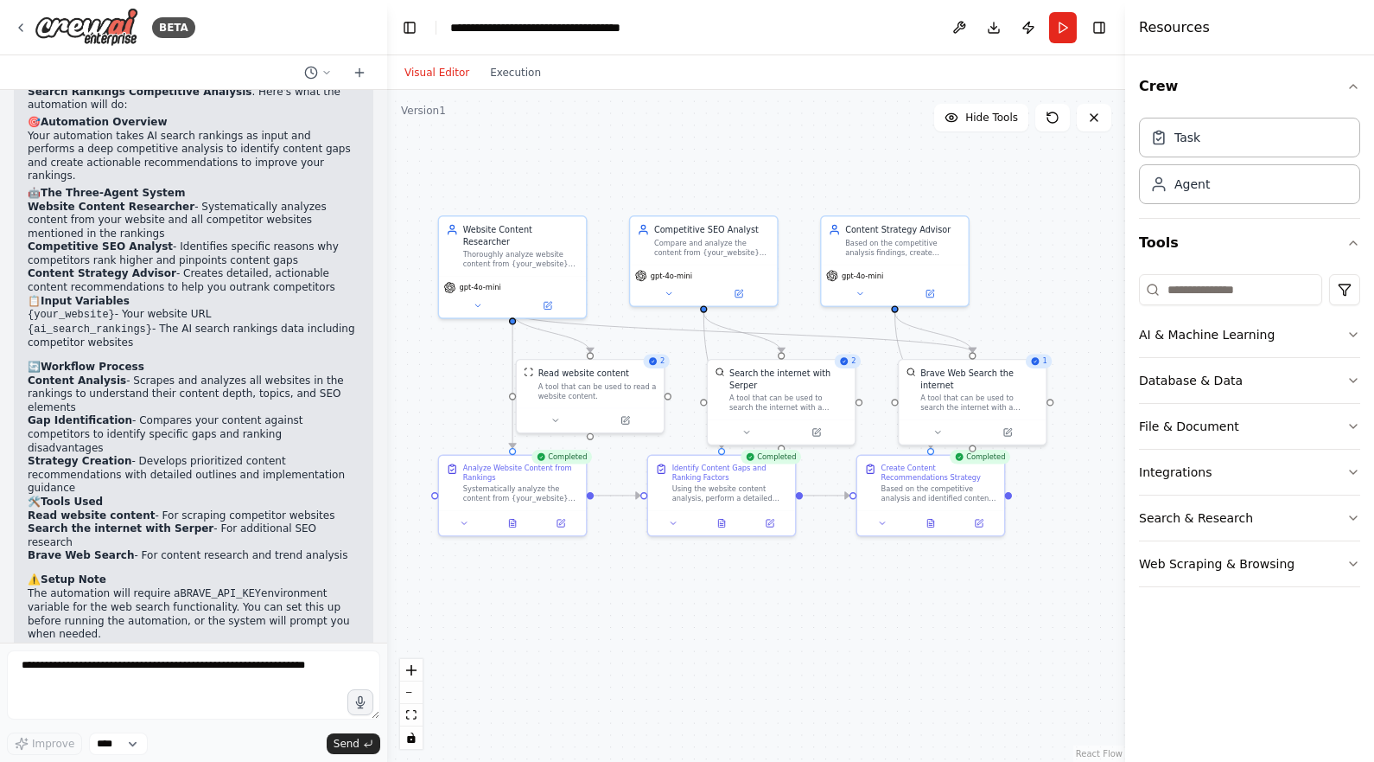
click at [655, 364] on icon at bounding box center [653, 361] width 8 height 8
click at [667, 567] on div ".deletable-edge-delete-btn { width: 20px; height: 20px; border: 0px solid #ffff…" at bounding box center [756, 426] width 738 height 672
click at [496, 477] on div "Analyze Website Content from Rankings" at bounding box center [521, 469] width 116 height 19
click at [509, 524] on icon at bounding box center [512, 521] width 6 height 8
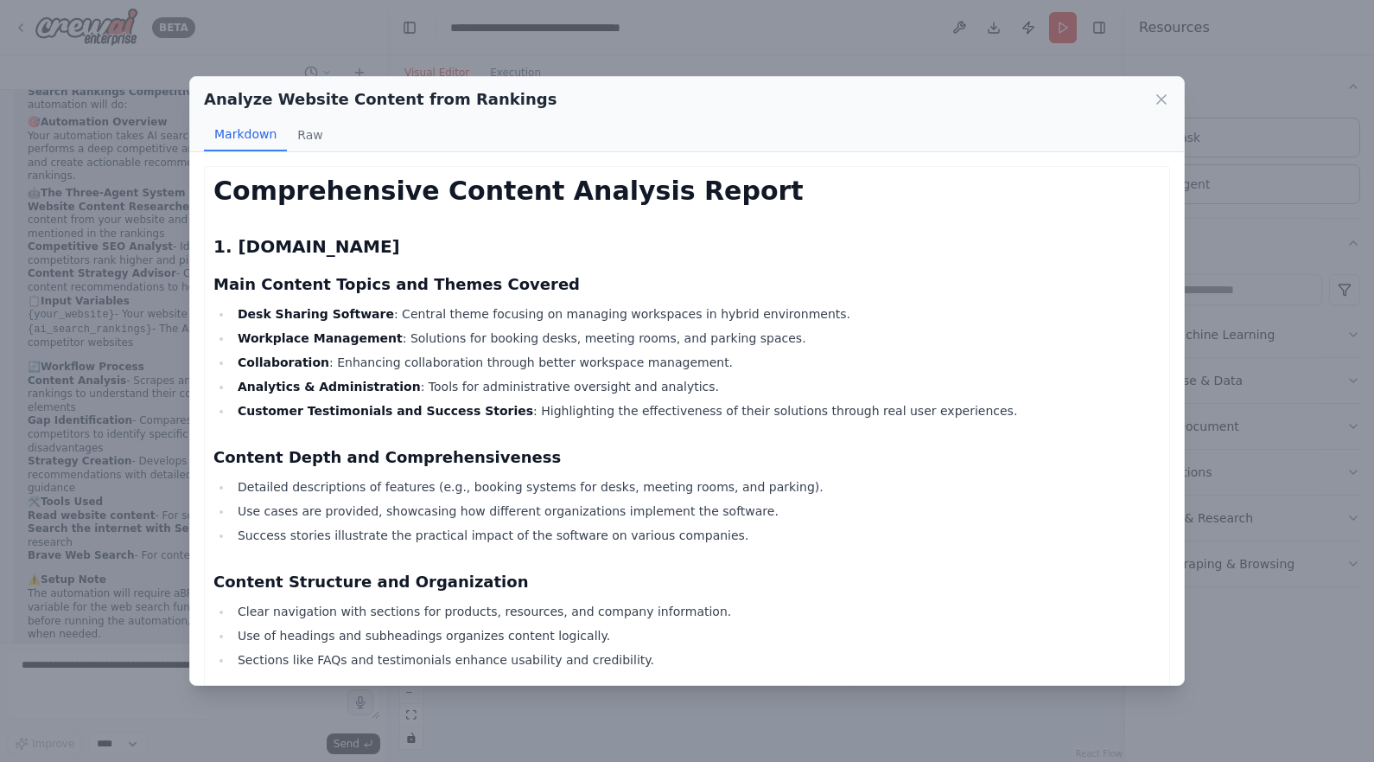
click at [509, 524] on ul "Detailed descriptions of features (e.g., booking systems for desks, meeting roo…" at bounding box center [687, 510] width 947 height 69
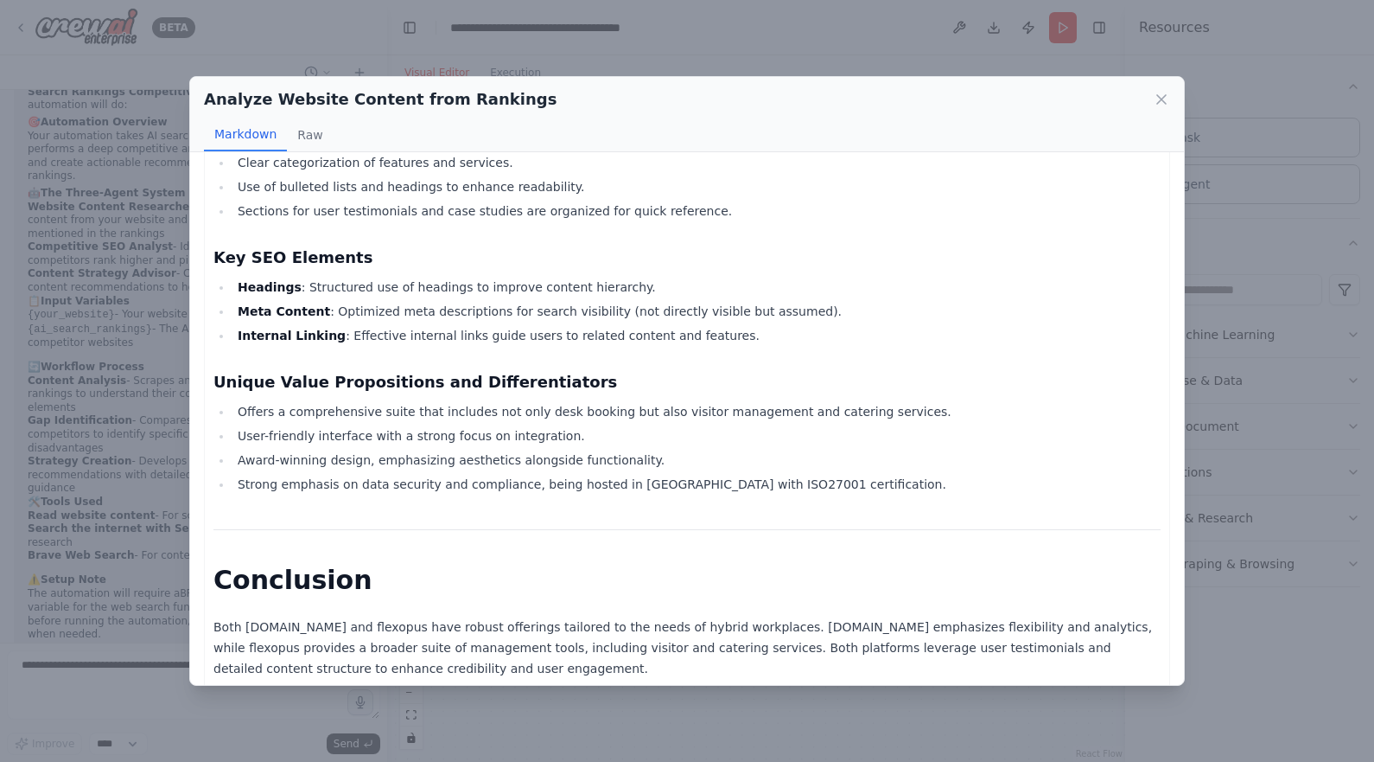
scroll to position [1245, 0]
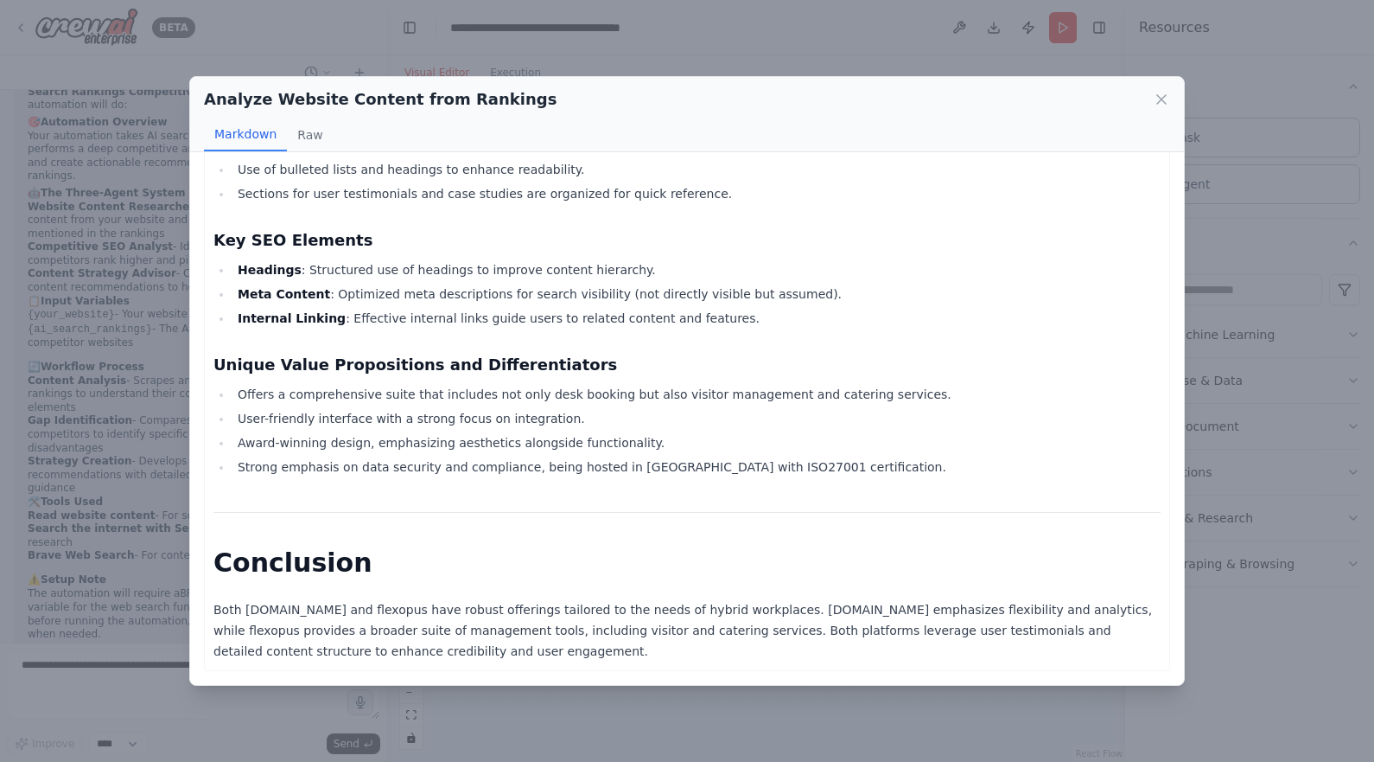
click at [619, 713] on div "Analyze Website Content from Rankings Markdown Raw Comprehensive Content Analys…" at bounding box center [687, 381] width 1374 height 762
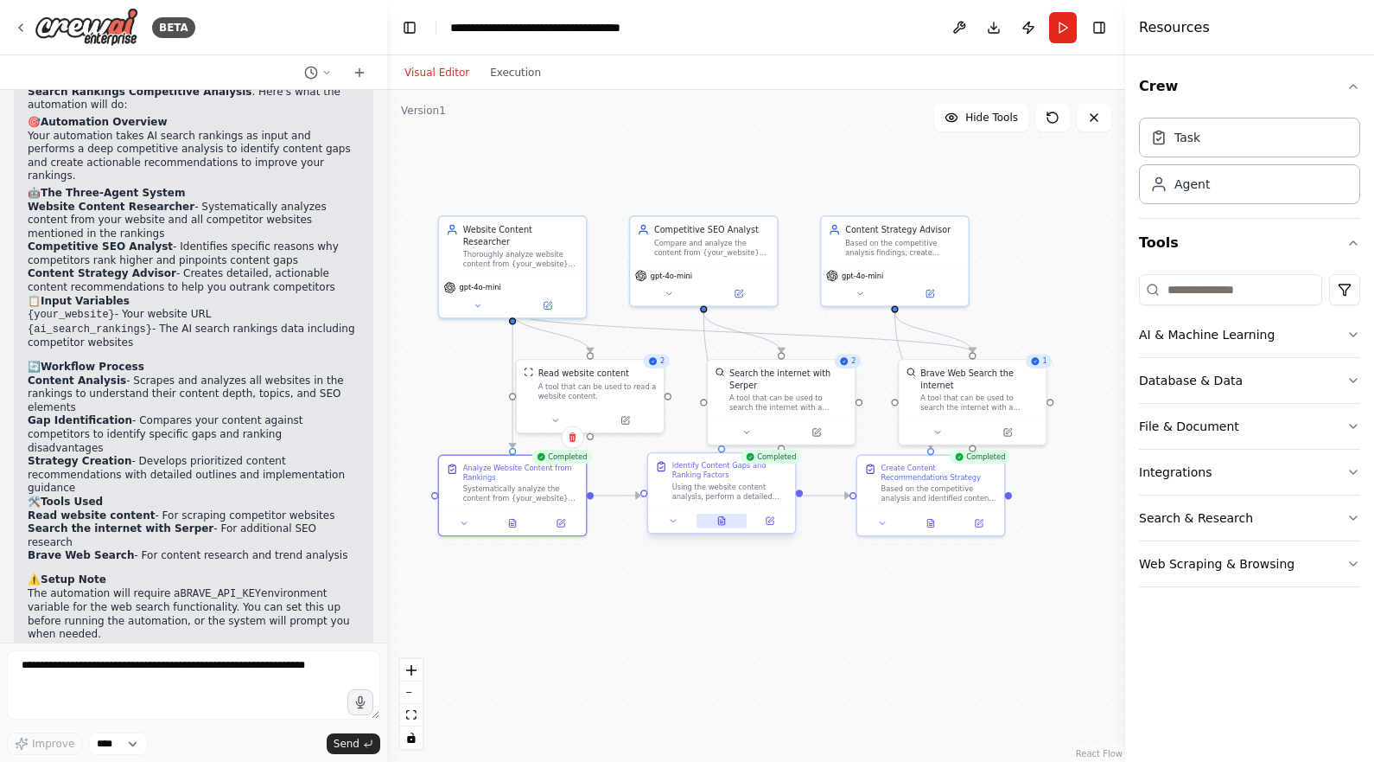
click at [722, 525] on icon at bounding box center [722, 521] width 10 height 10
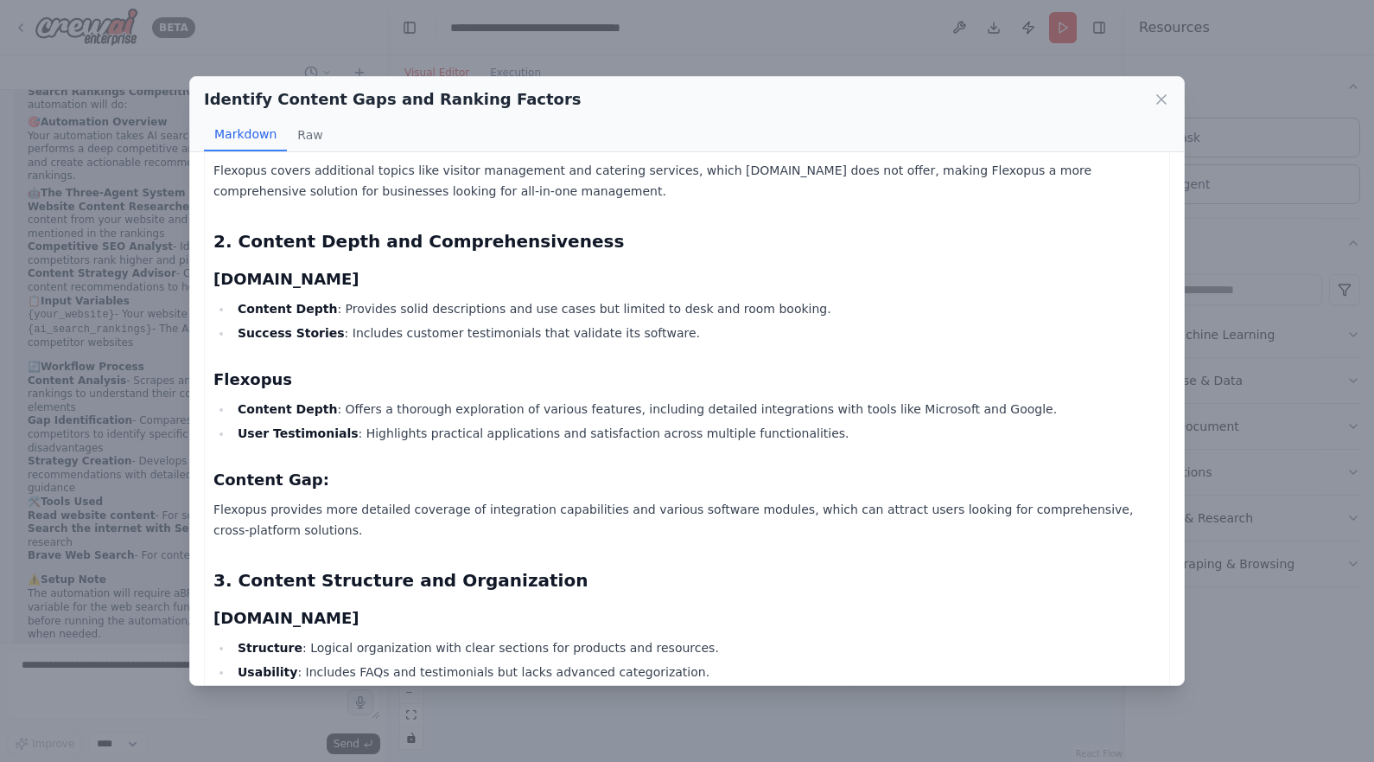
scroll to position [539, 0]
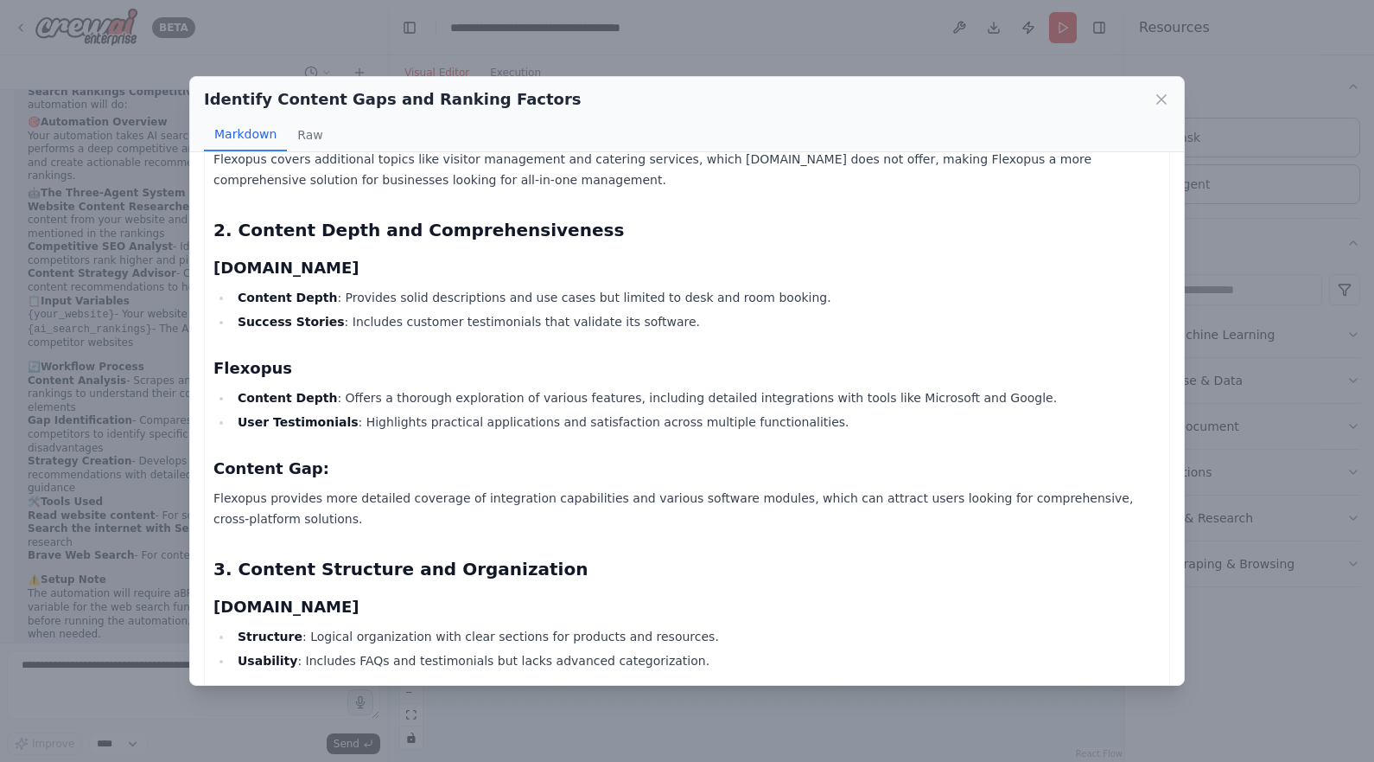
click at [598, 697] on div "Identify Content Gaps and Ranking Factors Markdown Raw Comprehensive Competitiv…" at bounding box center [687, 381] width 1374 height 762
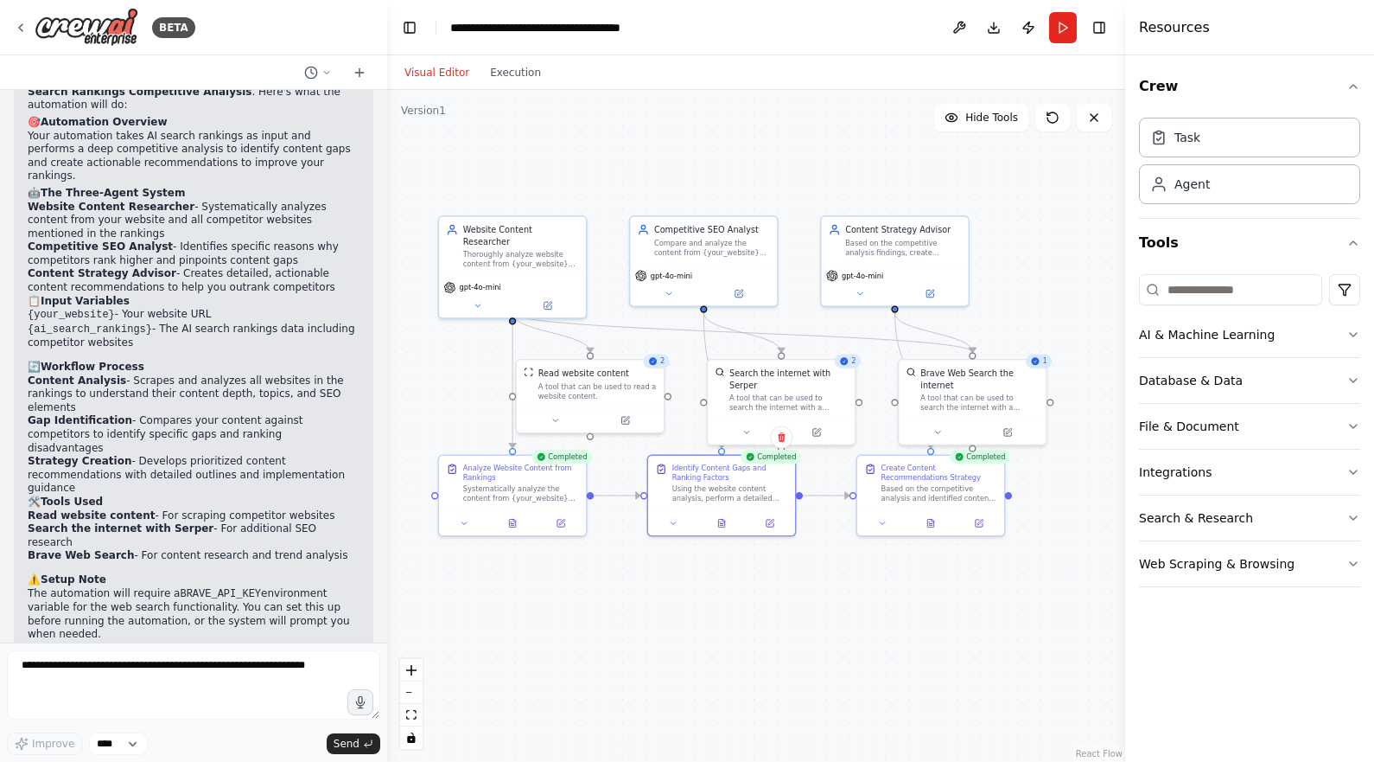
click at [742, 586] on div ".deletable-edge-delete-btn { width: 20px; height: 20px; border: 0px solid #ffff…" at bounding box center [756, 426] width 738 height 672
click at [940, 517] on button at bounding box center [931, 520] width 51 height 15
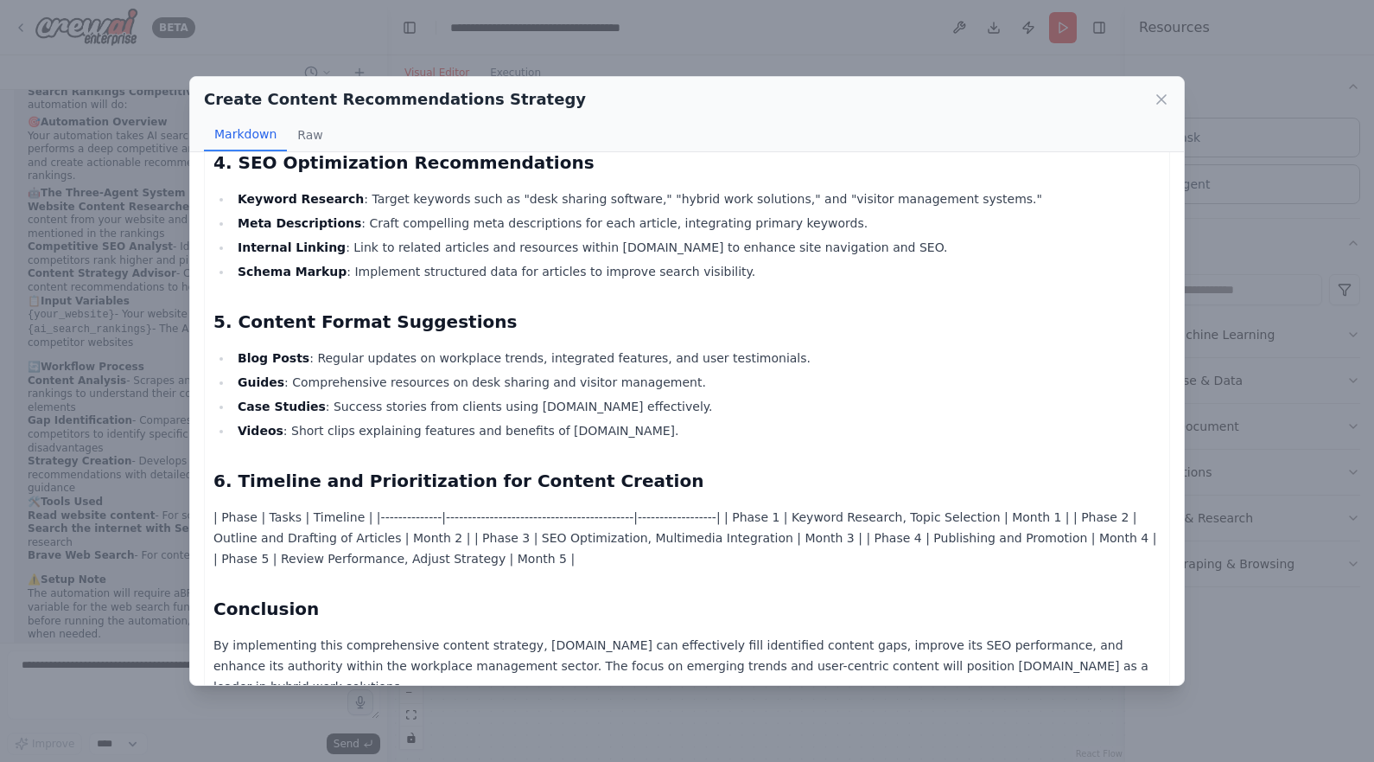
scroll to position [1174, 0]
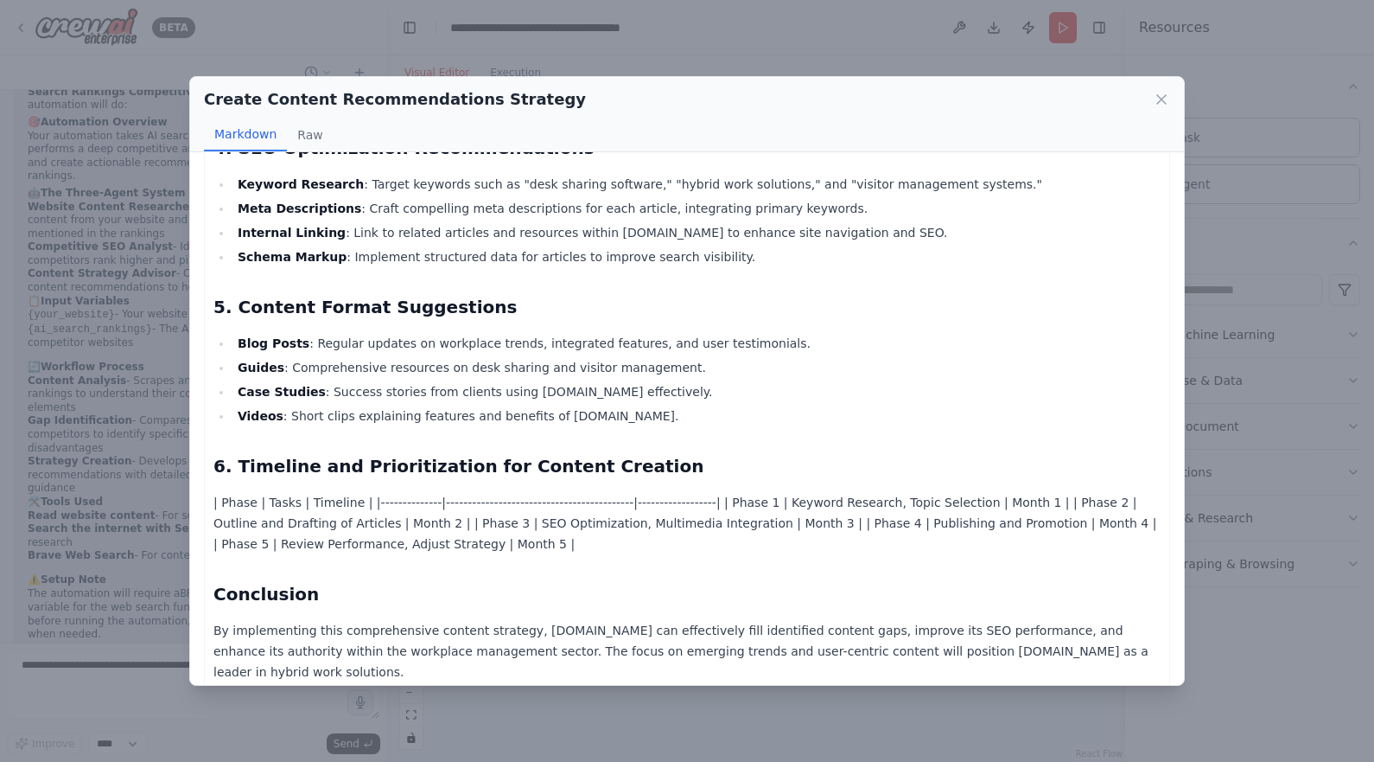
click at [597, 750] on div "Create Content Recommendations Strategy Markdown Raw Comprehensive Content Stra…" at bounding box center [687, 381] width 1374 height 762
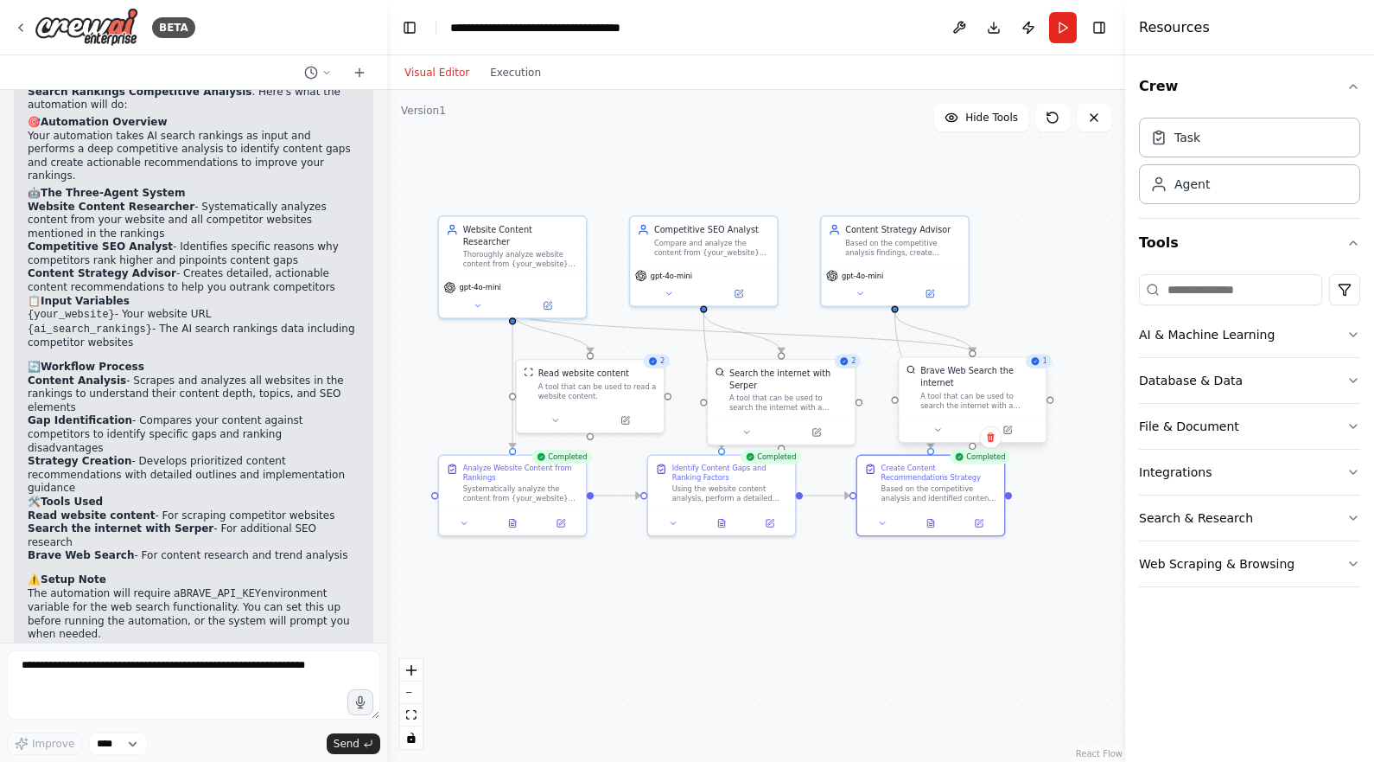
click at [957, 387] on div "Brave Web Search the internet" at bounding box center [980, 377] width 118 height 24
click at [931, 435] on button at bounding box center [937, 430] width 67 height 15
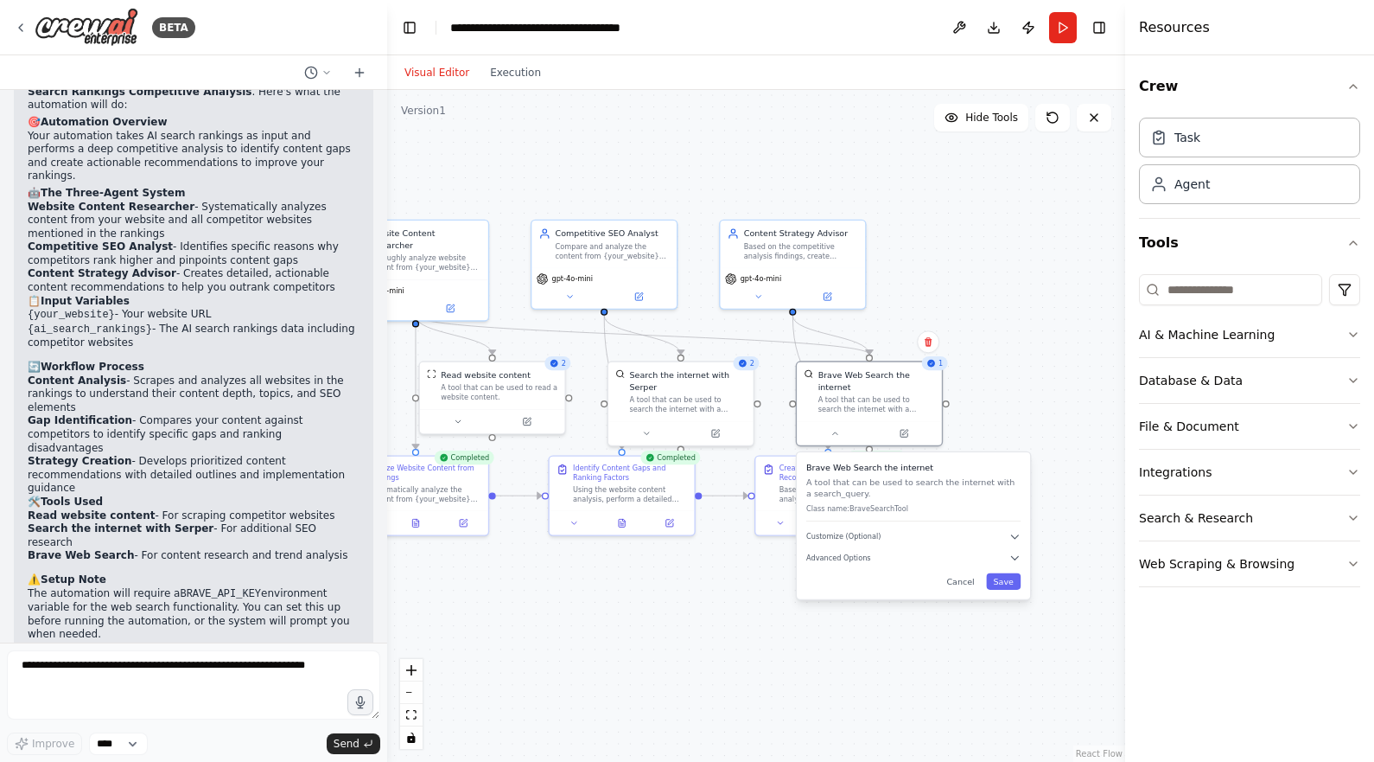
drag, startPoint x: 838, startPoint y: 658, endPoint x: 735, endPoint y: 658, distance: 102.9
click at [735, 658] on div ".deletable-edge-delete-btn { width: 20px; height: 20px; border: 0px solid #ffff…" at bounding box center [756, 426] width 738 height 672
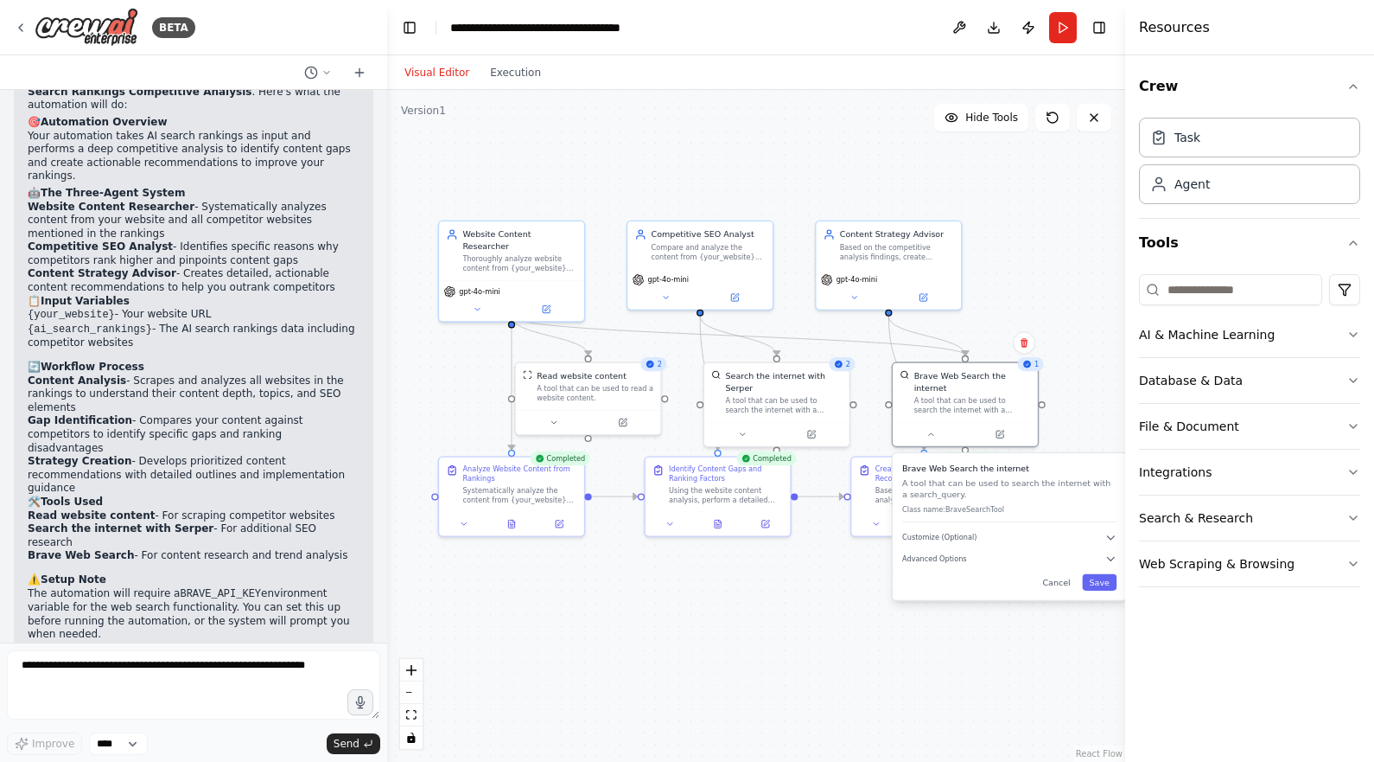
drag, startPoint x: 611, startPoint y: 146, endPoint x: 707, endPoint y: 146, distance: 95.9
click at [707, 146] on div ".deletable-edge-delete-btn { width: 20px; height: 20px; border: 0px solid #ffff…" at bounding box center [756, 426] width 738 height 672
click at [521, 284] on div "gpt-4o-mini" at bounding box center [512, 290] width 136 height 12
click at [521, 263] on div "Website Content Researcher Thoroughly analyze website content from {your_websit…" at bounding box center [511, 248] width 145 height 59
click at [487, 302] on button at bounding box center [477, 307] width 67 height 14
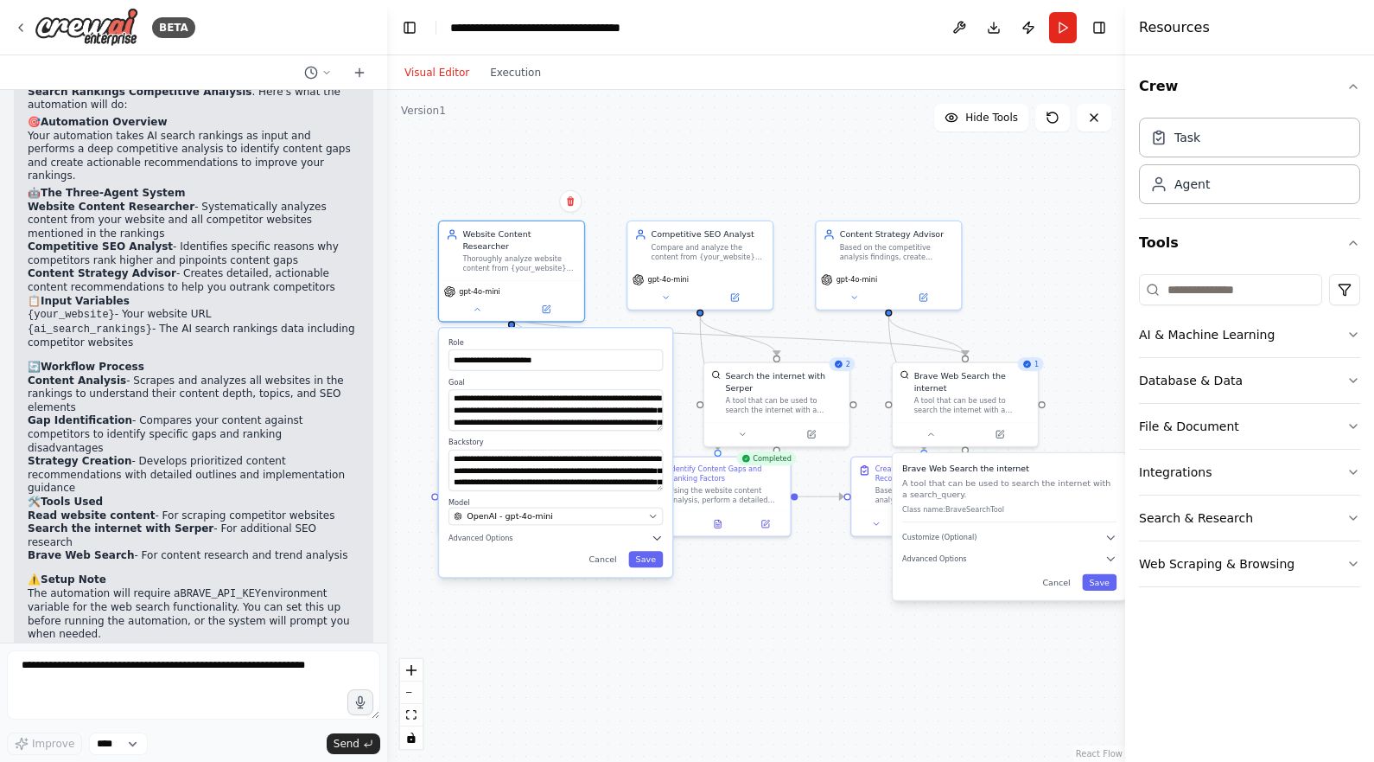
click at [594, 628] on div ".deletable-edge-delete-btn { width: 20px; height: 20px; border: 0px solid #ffff…" at bounding box center [756, 426] width 738 height 672
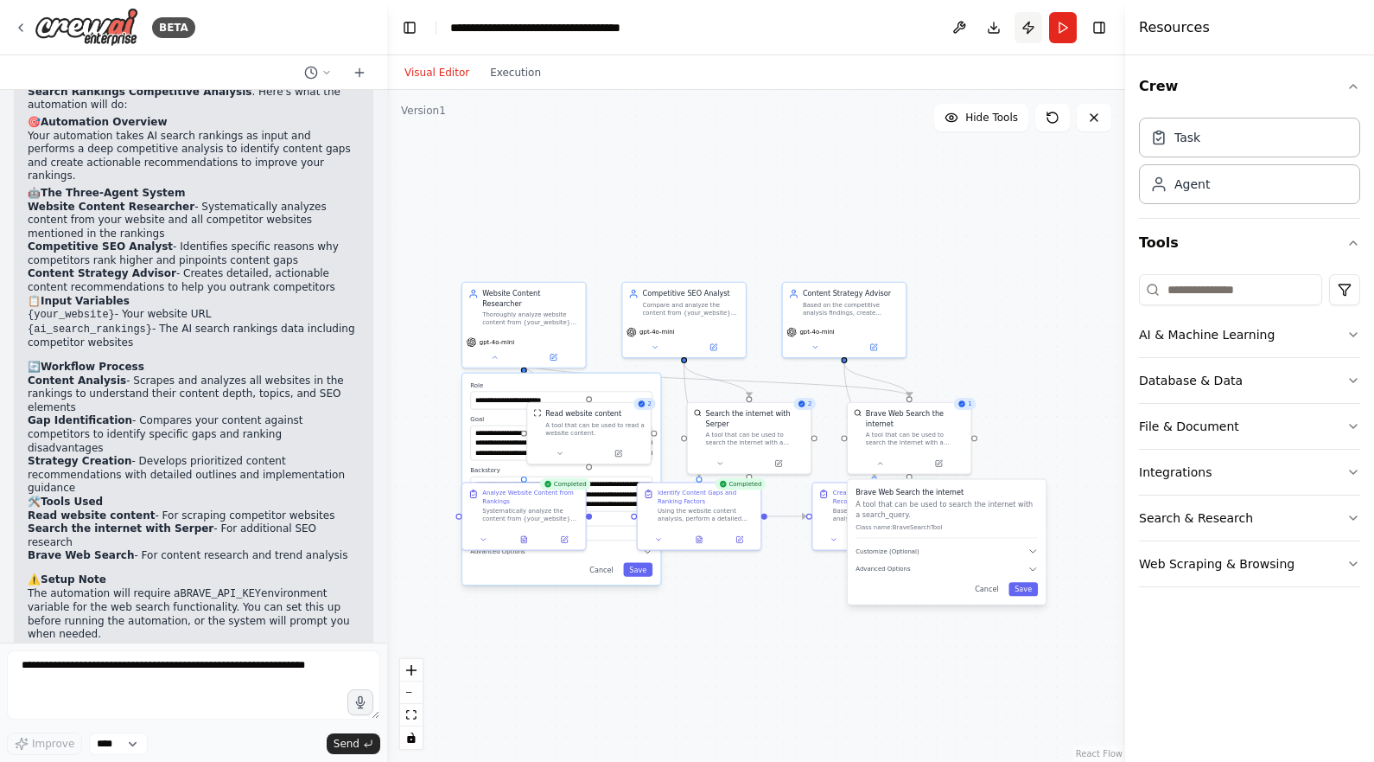
click at [1028, 40] on button "Publish" at bounding box center [1029, 27] width 28 height 31
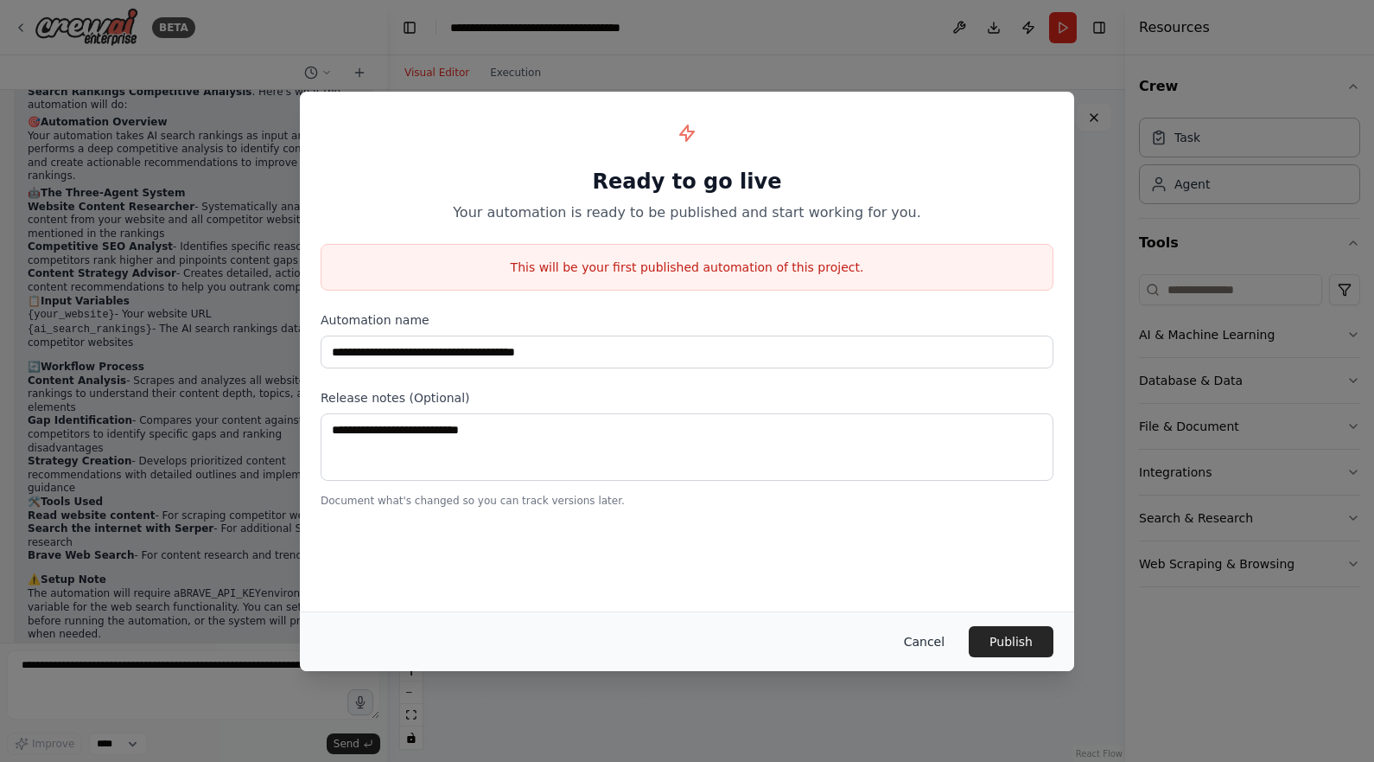
click at [936, 637] on button "Cancel" at bounding box center [924, 641] width 68 height 31
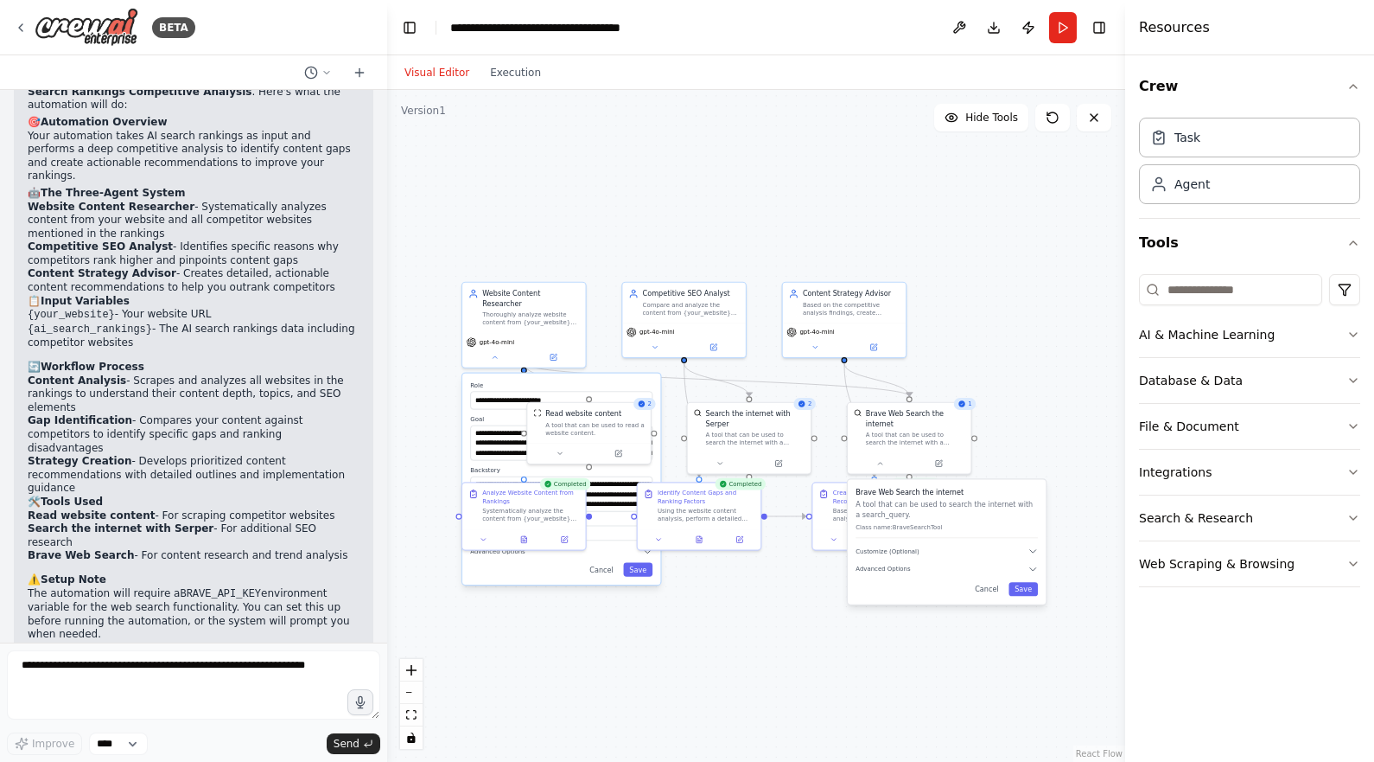
click at [588, 192] on div ".deletable-edge-delete-btn { width: 20px; height: 20px; border: 0px solid #ffff…" at bounding box center [756, 426] width 738 height 672
drag, startPoint x: 577, startPoint y: 139, endPoint x: 854, endPoint y: 257, distance: 301.3
click at [604, 161] on div ".deletable-edge-delete-btn { width: 20px; height: 20px; border: 0px solid #ffff…" at bounding box center [756, 426] width 738 height 672
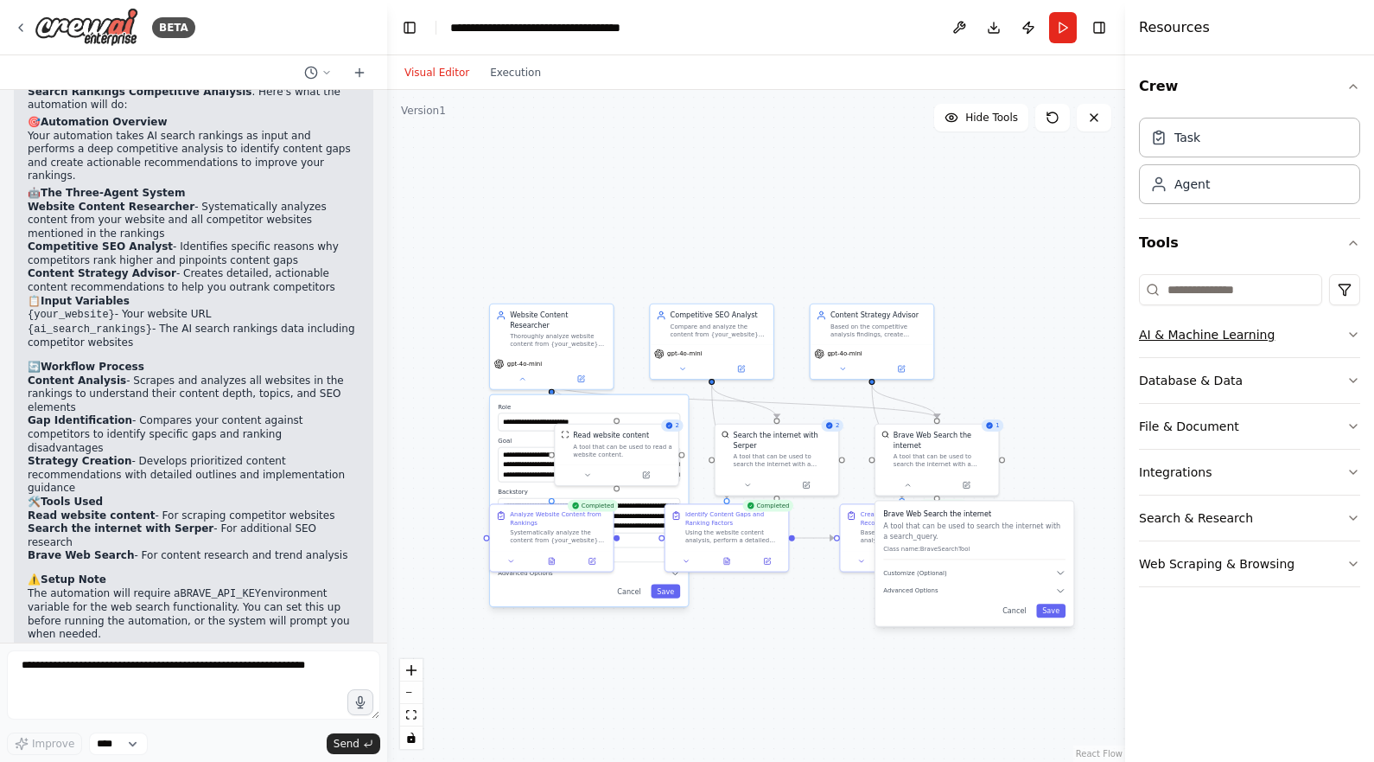
click at [1211, 326] on button "AI & Machine Learning" at bounding box center [1249, 334] width 221 height 45
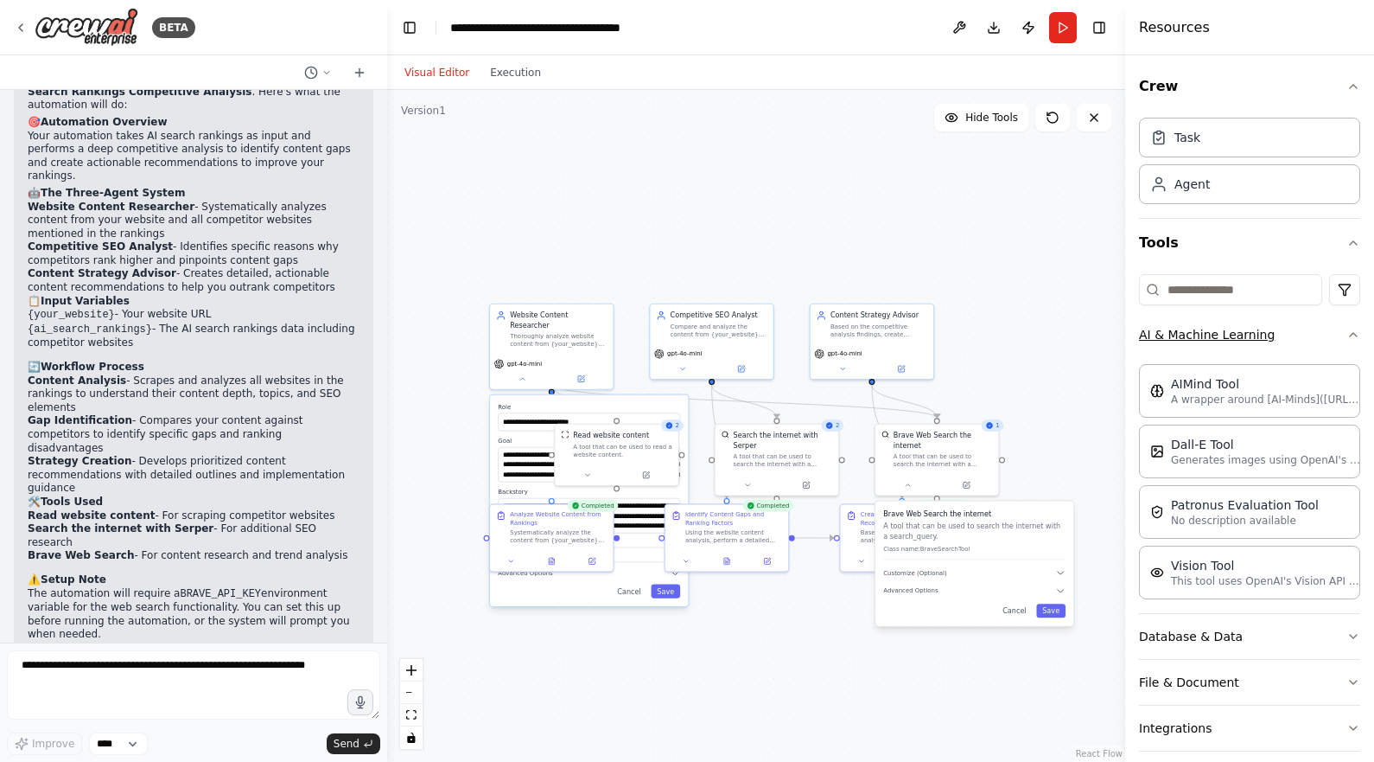
click at [1211, 326] on button "AI & Machine Learning" at bounding box center [1249, 334] width 221 height 45
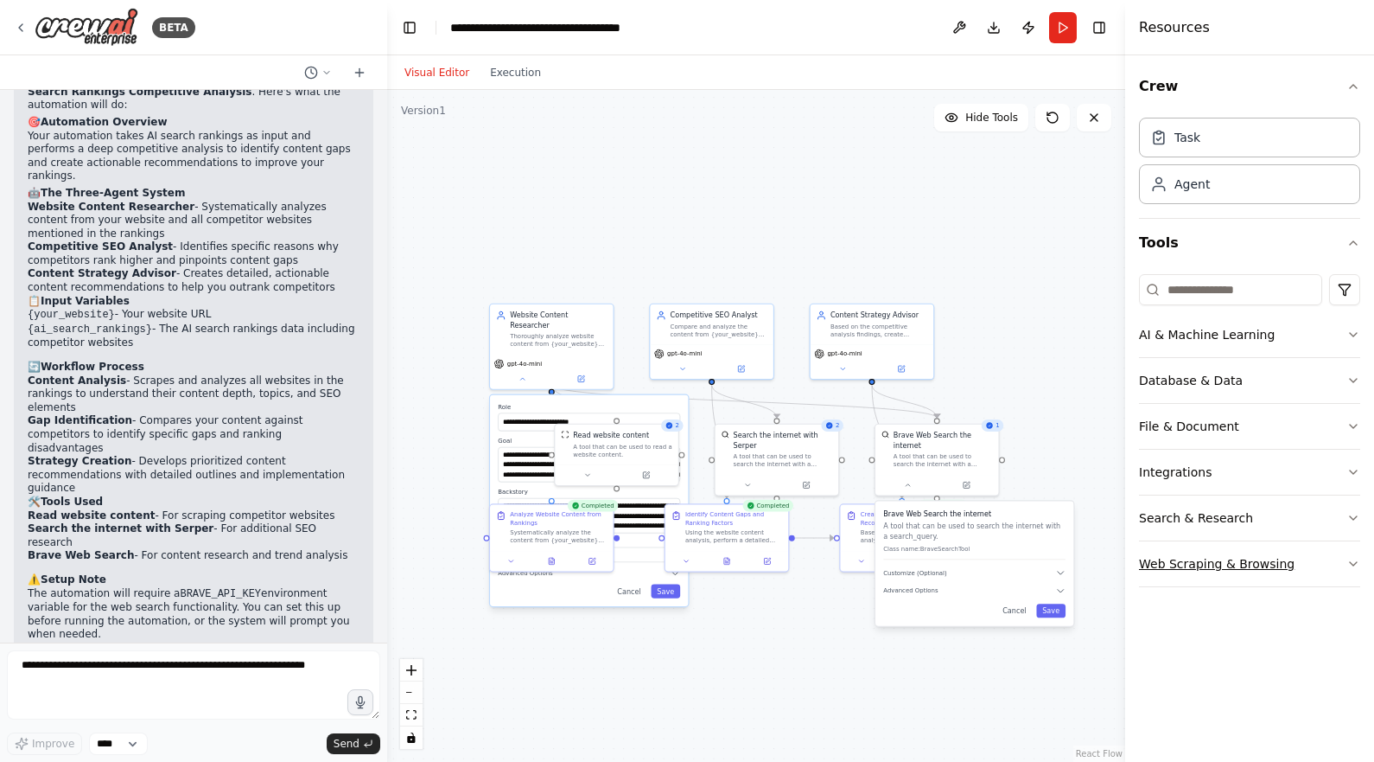
click at [1227, 564] on button "Web Scraping & Browsing" at bounding box center [1249, 563] width 221 height 45
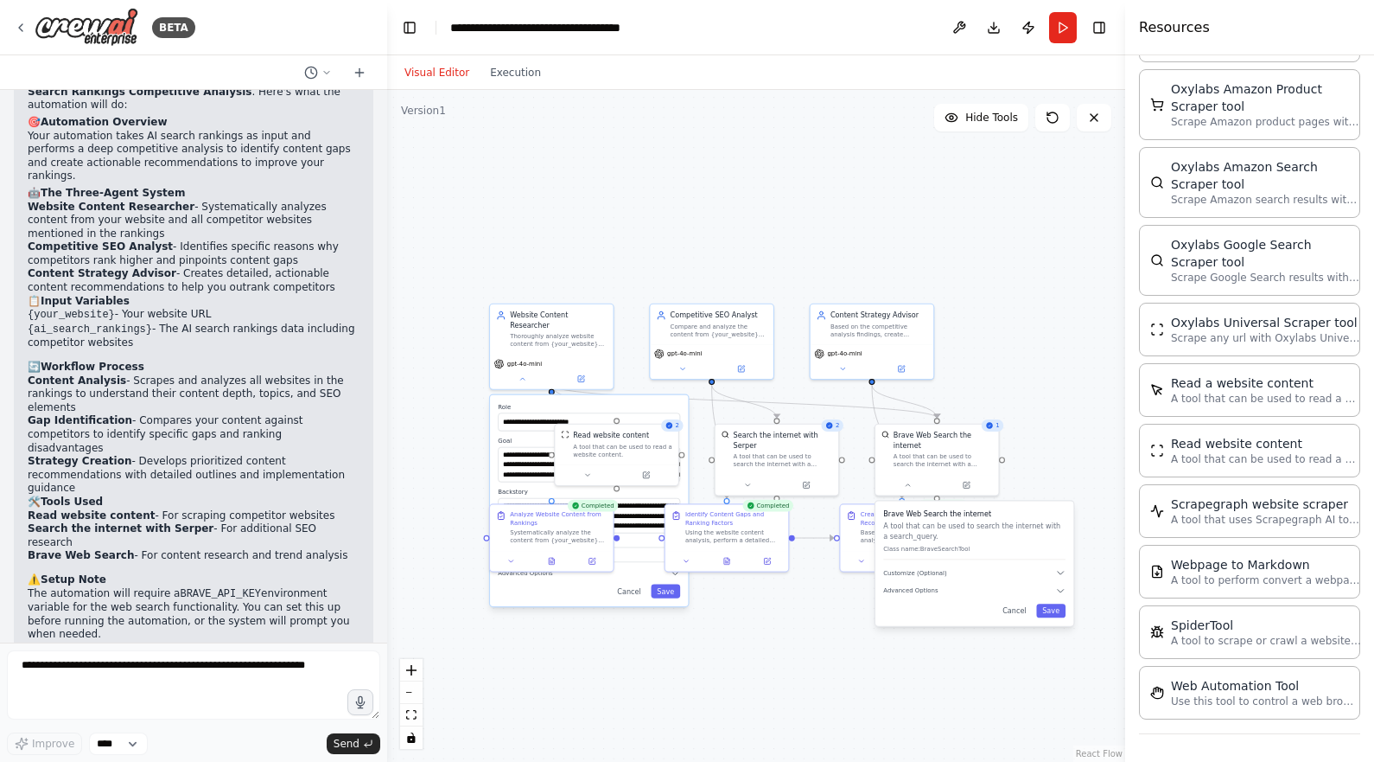
scroll to position [824, 0]
click at [1233, 443] on div "Read website content" at bounding box center [1266, 445] width 190 height 17
